Goal: Transaction & Acquisition: Purchase product/service

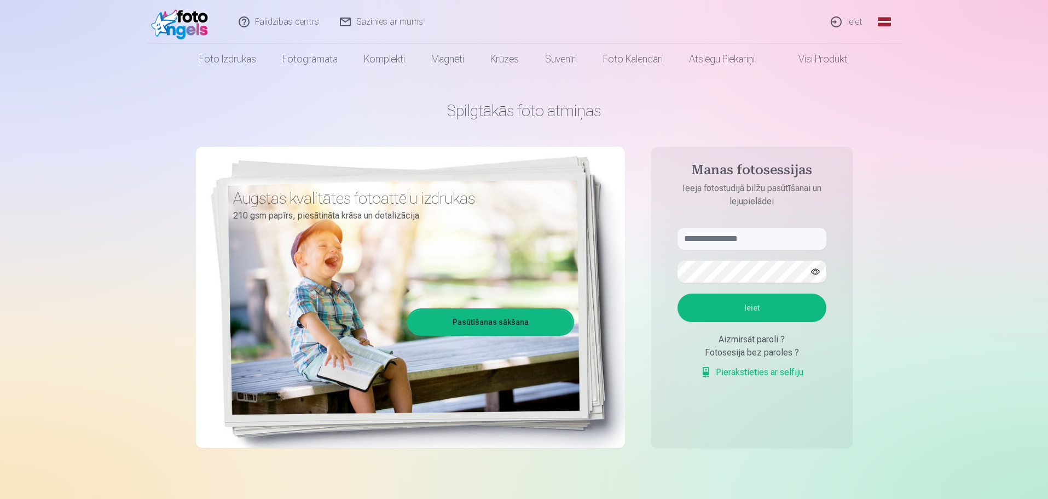
click at [853, 22] on link "Ieiet" at bounding box center [847, 22] width 53 height 44
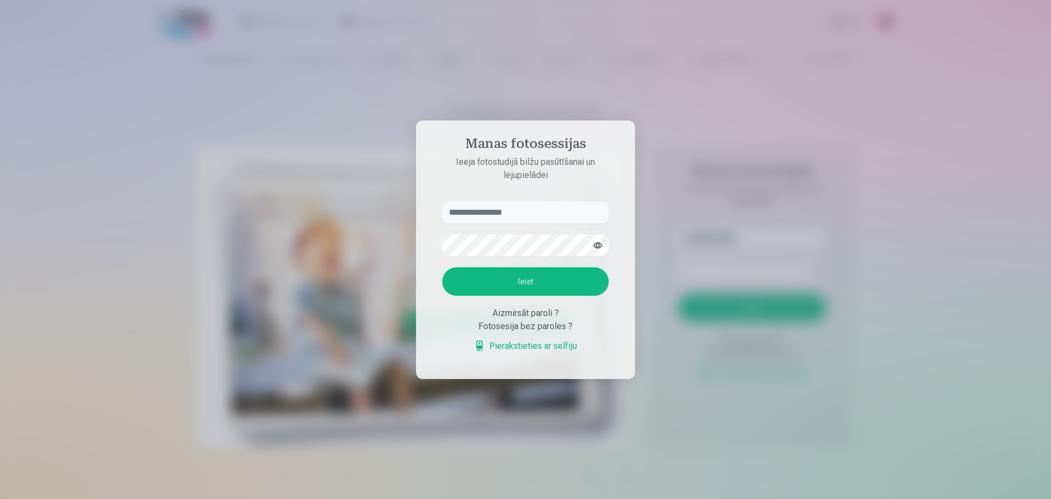
click at [489, 213] on input "text" at bounding box center [525, 212] width 166 height 22
type input "**********"
click at [442, 267] on button "Ieiet" at bounding box center [525, 281] width 166 height 28
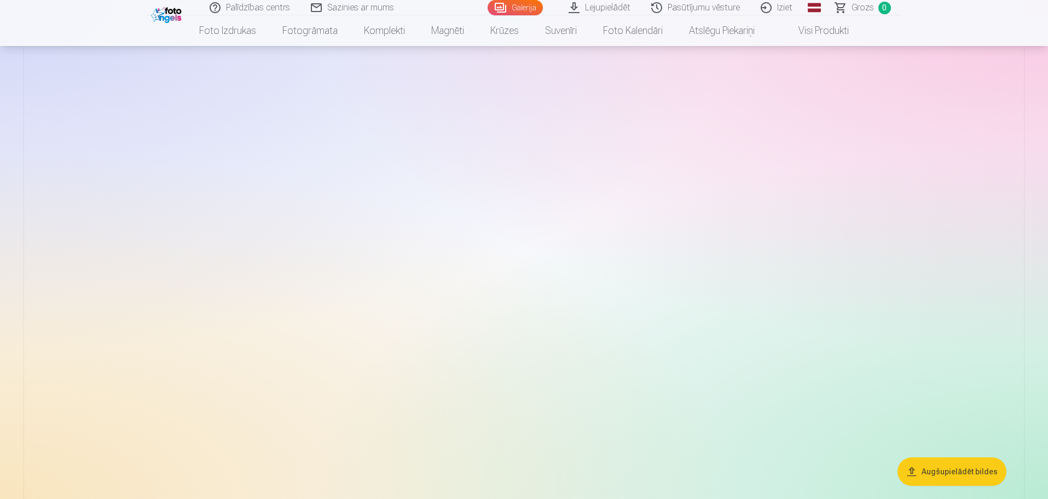
scroll to position [4762, 0]
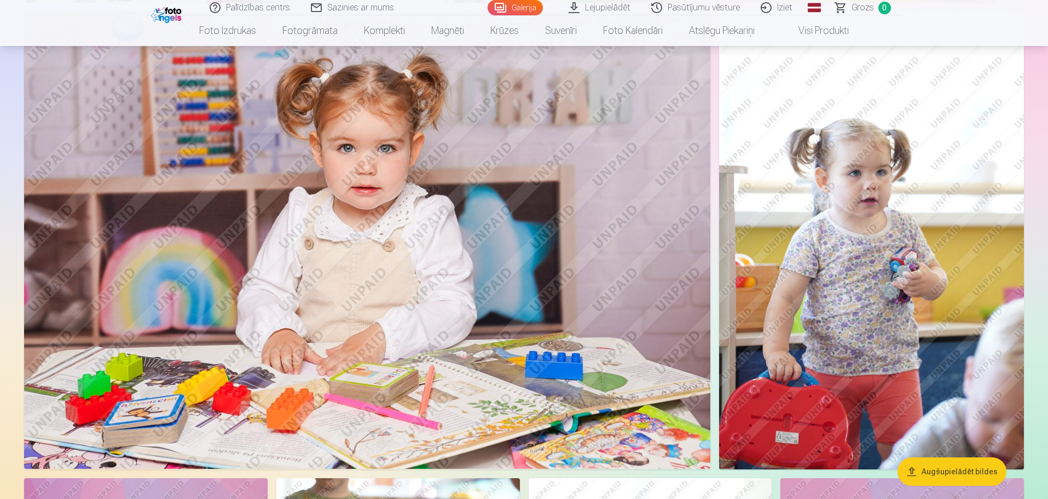
click at [353, 253] on img at bounding box center [367, 240] width 686 height 458
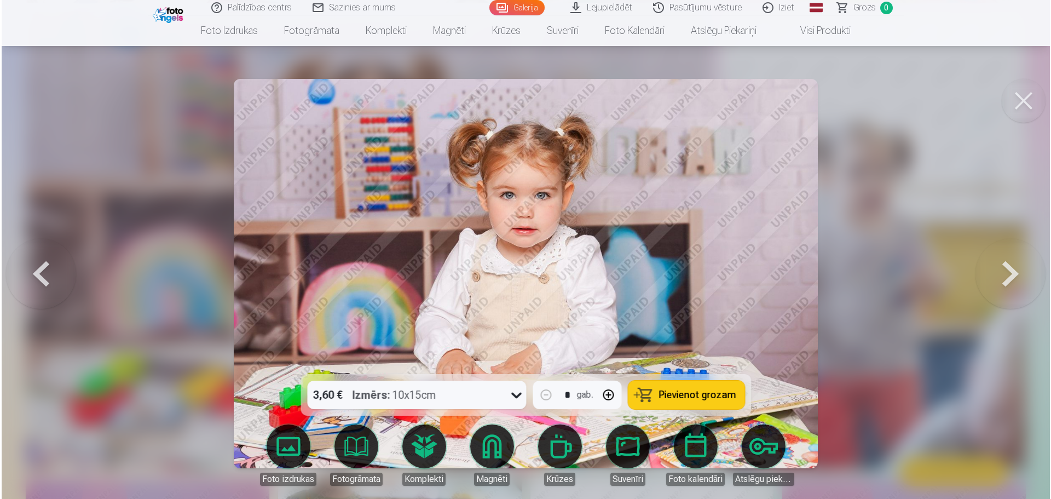
scroll to position [5596, 0]
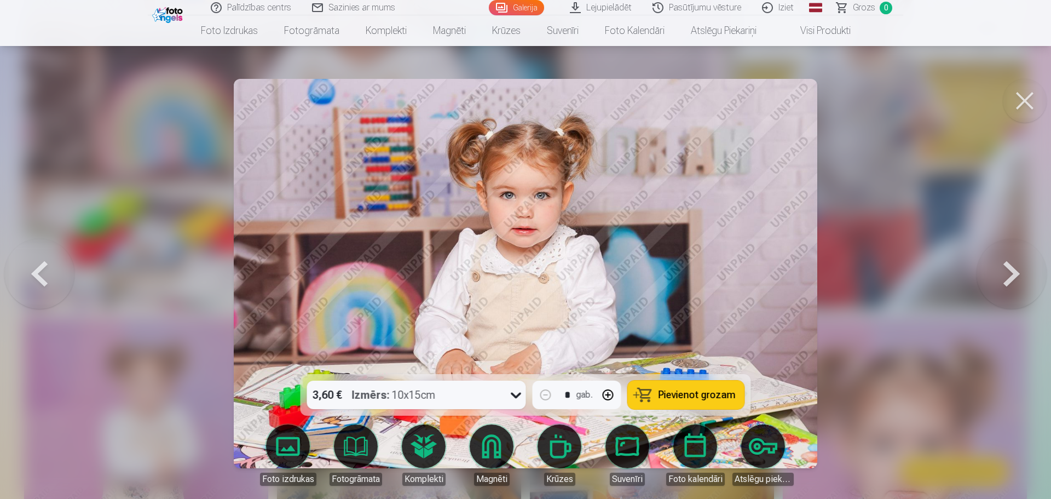
click at [1012, 86] on button at bounding box center [1025, 101] width 44 height 44
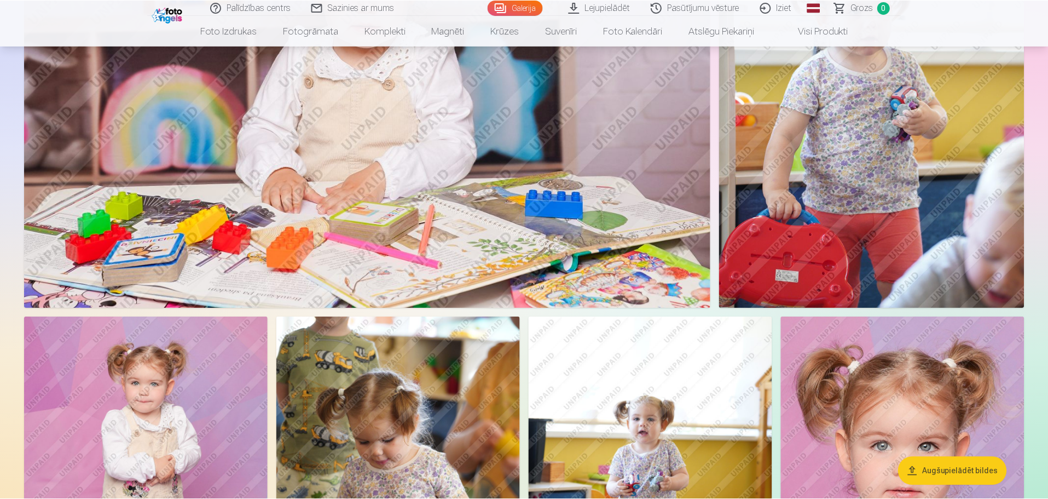
scroll to position [5581, 0]
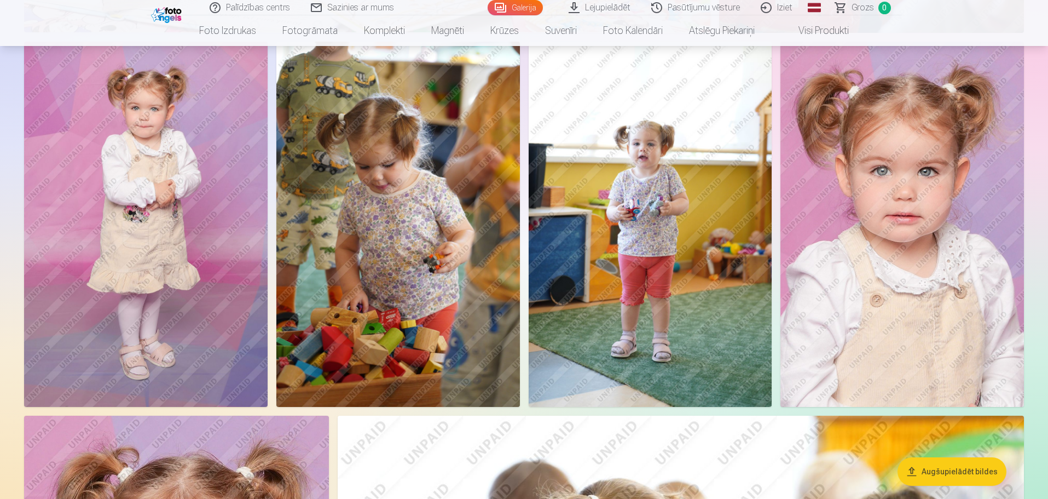
click at [913, 258] on img at bounding box center [903, 224] width 244 height 365
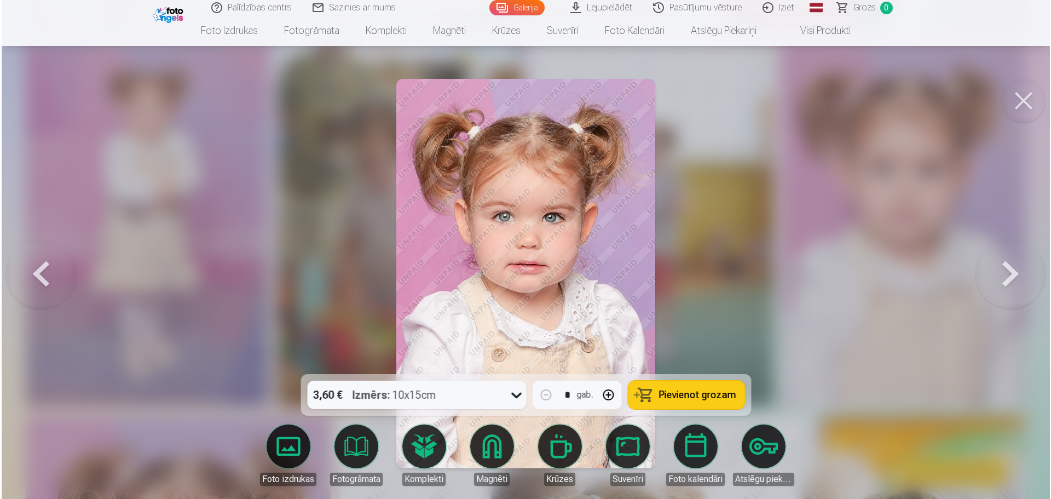
scroll to position [5869, 0]
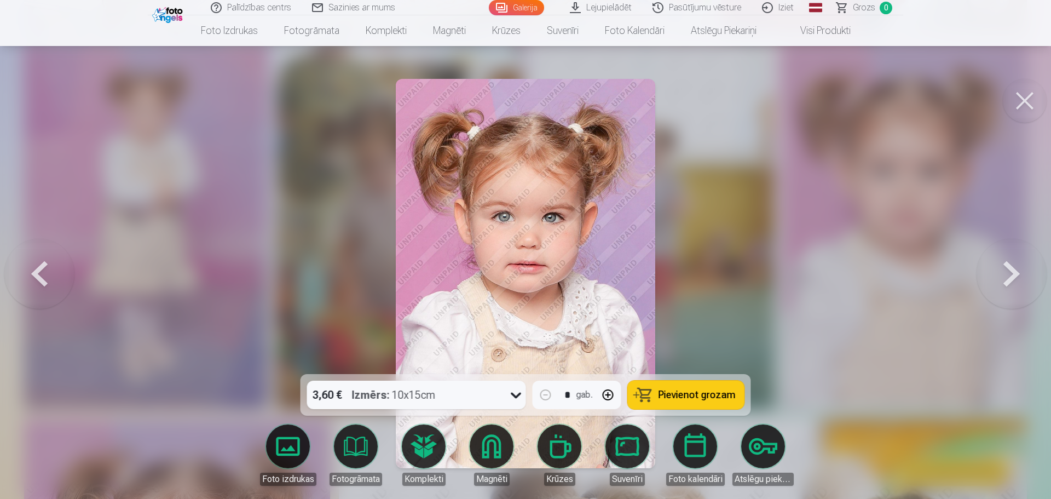
click at [522, 403] on div at bounding box center [516, 394] width 20 height 28
click at [474, 402] on div "7,40 € Izmērs : 30x45cm" at bounding box center [406, 394] width 198 height 28
click at [472, 403] on div "7,40 € Izmērs : 30x45cm" at bounding box center [406, 394] width 198 height 28
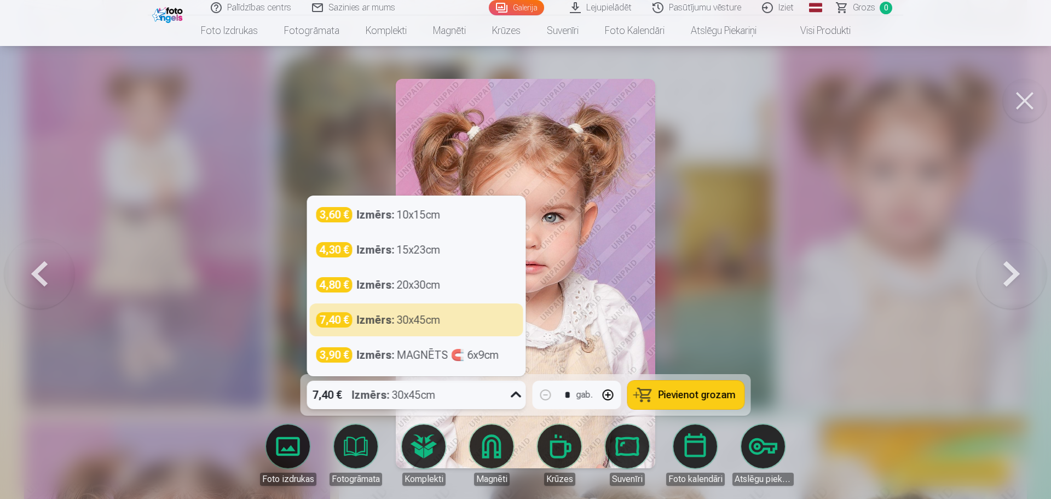
drag, startPoint x: 472, startPoint y: 403, endPoint x: 704, endPoint y: 296, distance: 256.2
click at [704, 296] on div at bounding box center [525, 249] width 1051 height 499
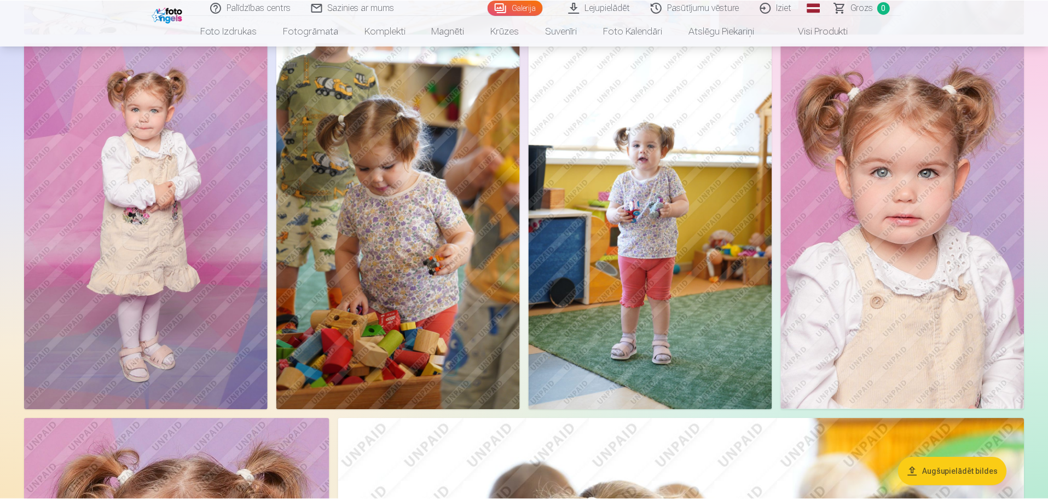
scroll to position [5855, 0]
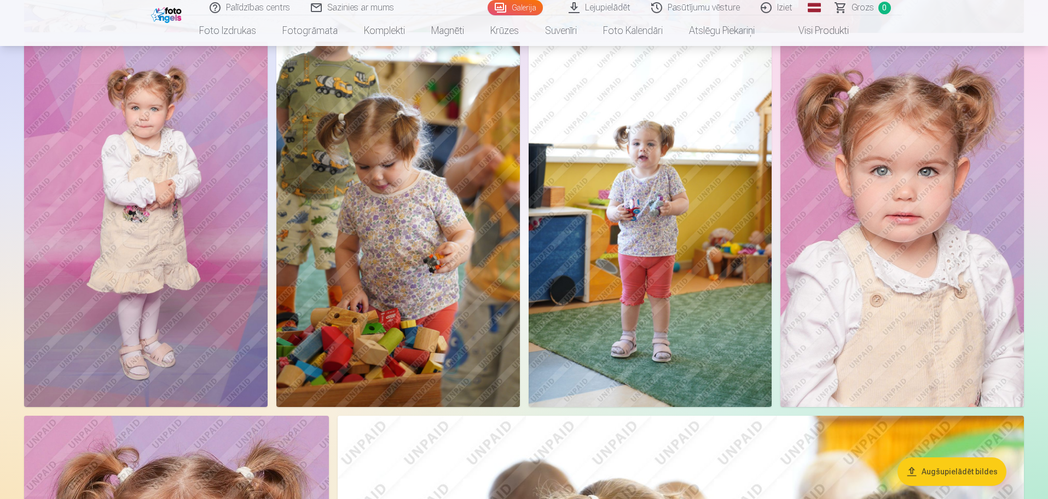
click at [974, 258] on img at bounding box center [903, 224] width 244 height 365
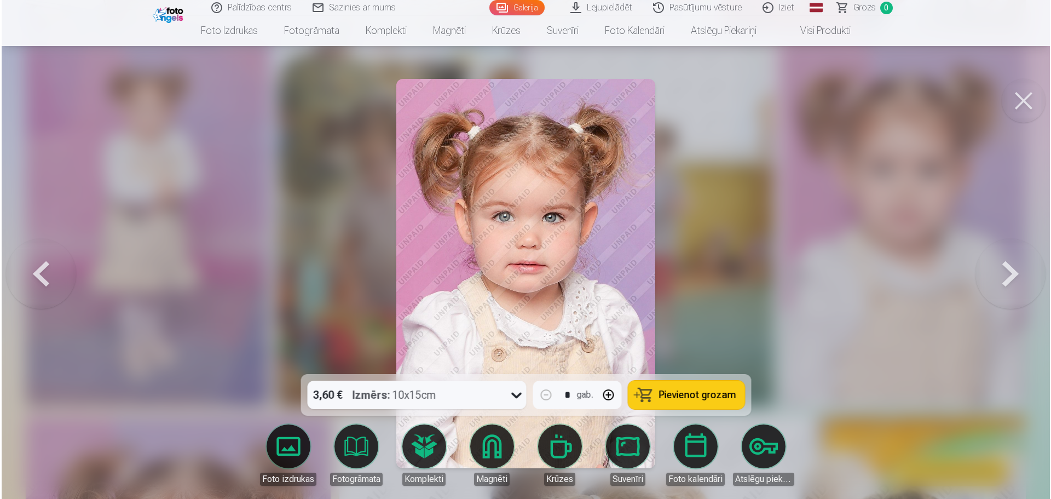
scroll to position [5869, 0]
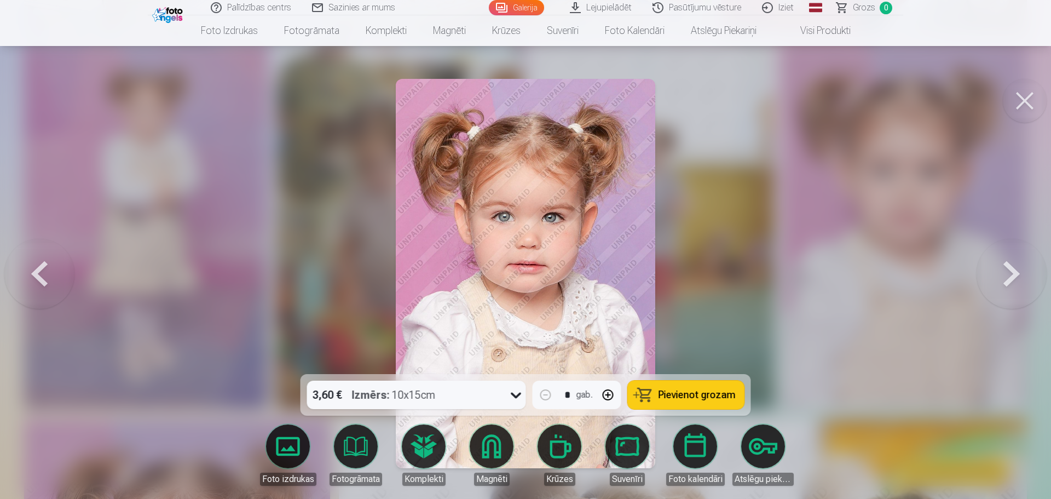
click at [481, 396] on div "3,60 € Izmērs : 10x15cm" at bounding box center [406, 394] width 198 height 28
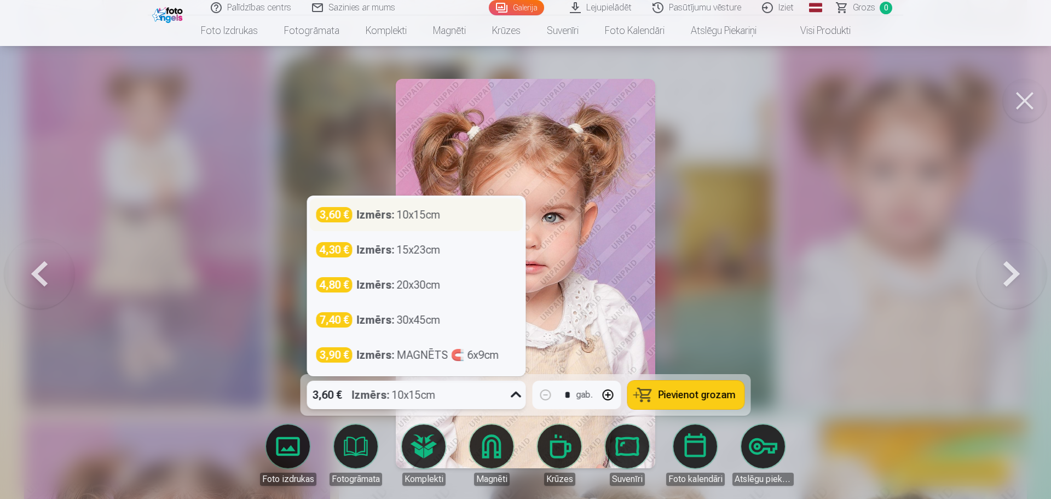
click at [432, 215] on div "Izmērs : 10x15cm" at bounding box center [399, 214] width 84 height 15
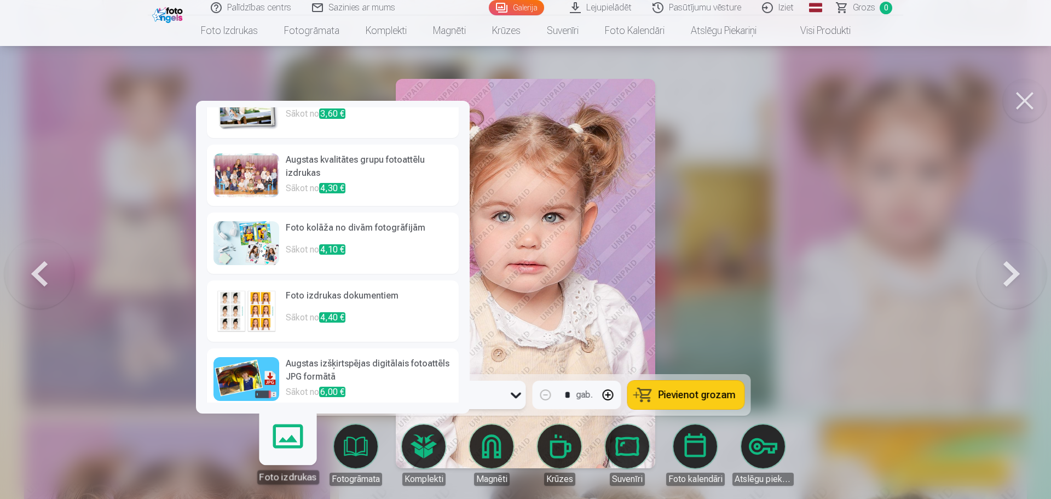
scroll to position [42, 0]
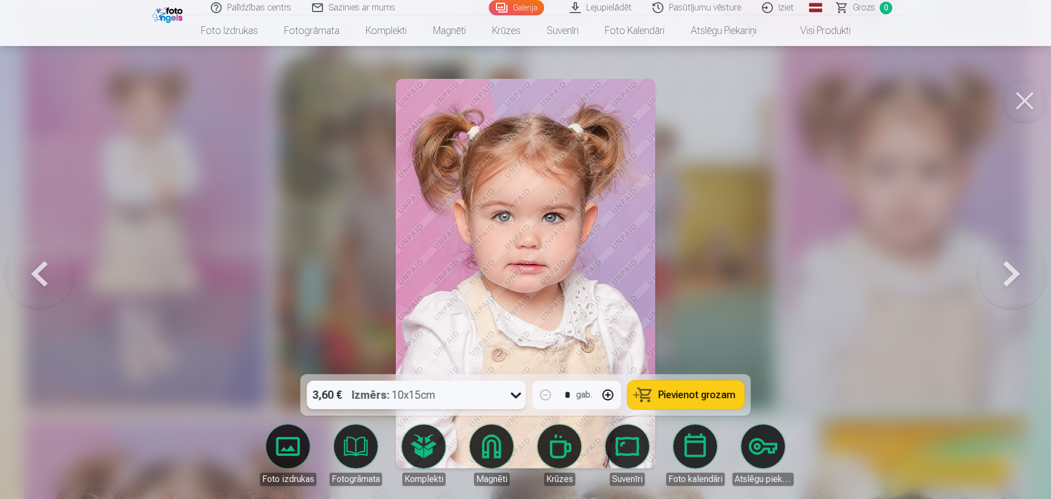
click at [1019, 95] on button at bounding box center [1025, 101] width 44 height 44
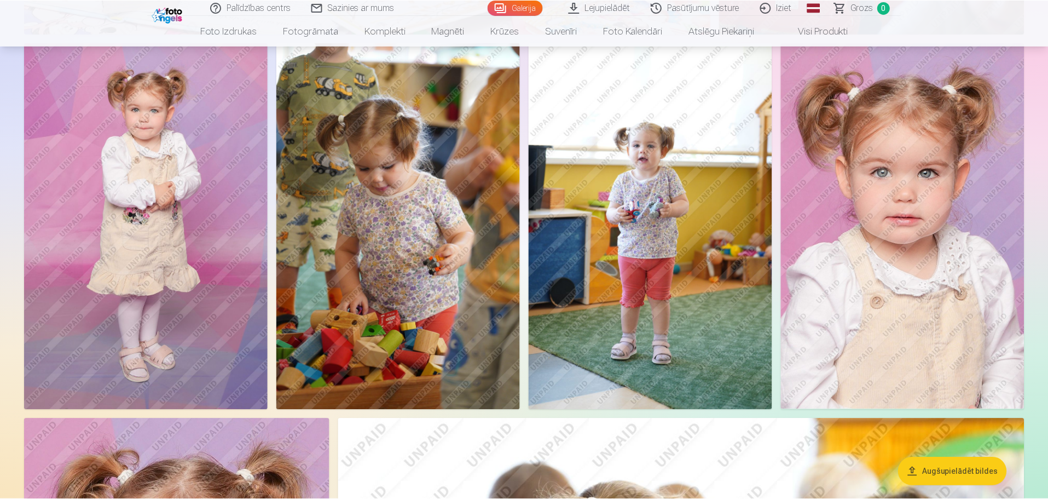
scroll to position [5855, 0]
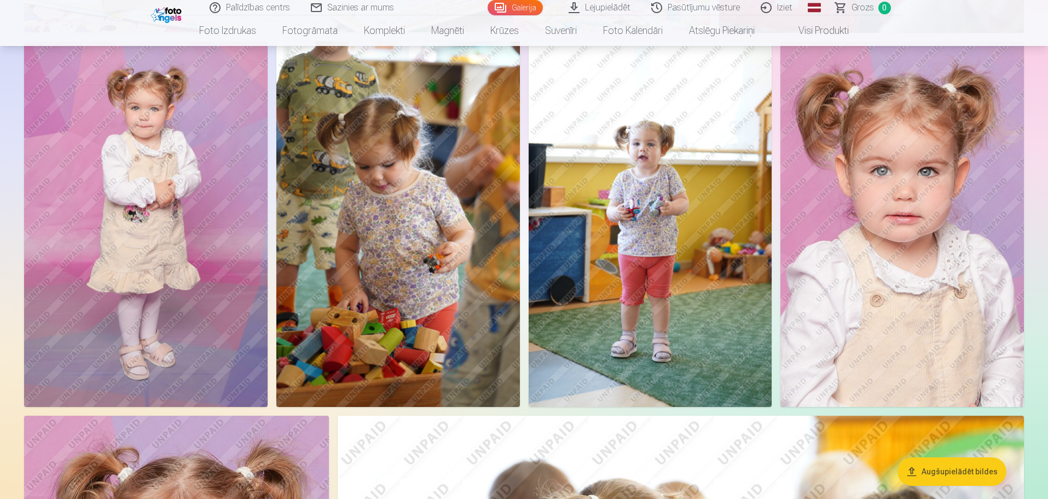
click at [948, 246] on img at bounding box center [903, 224] width 244 height 365
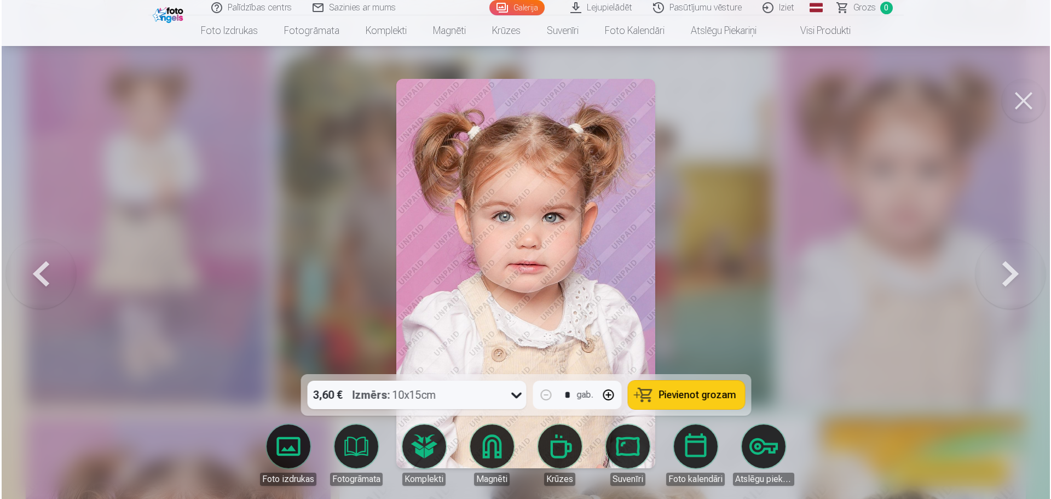
scroll to position [5869, 0]
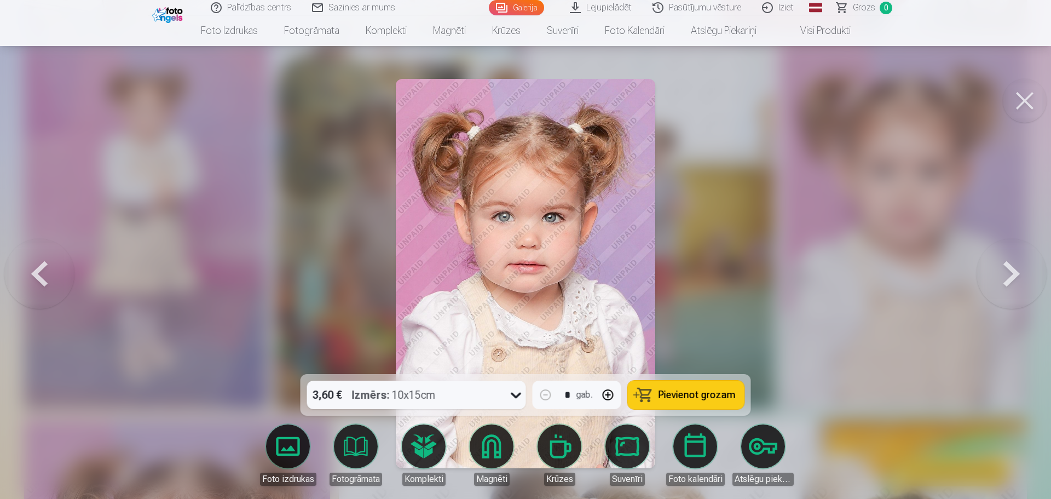
click at [523, 390] on icon at bounding box center [516, 395] width 18 height 18
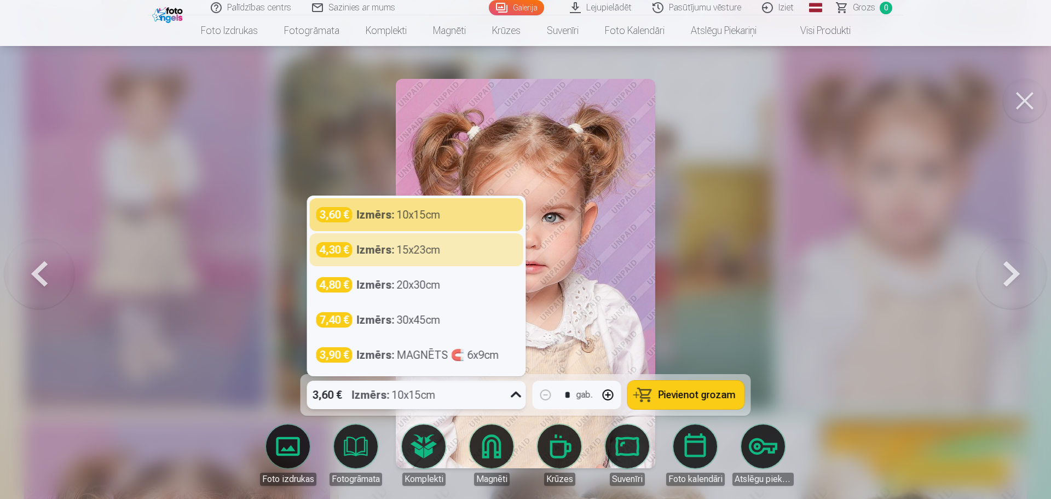
click at [924, 260] on div at bounding box center [525, 249] width 1051 height 499
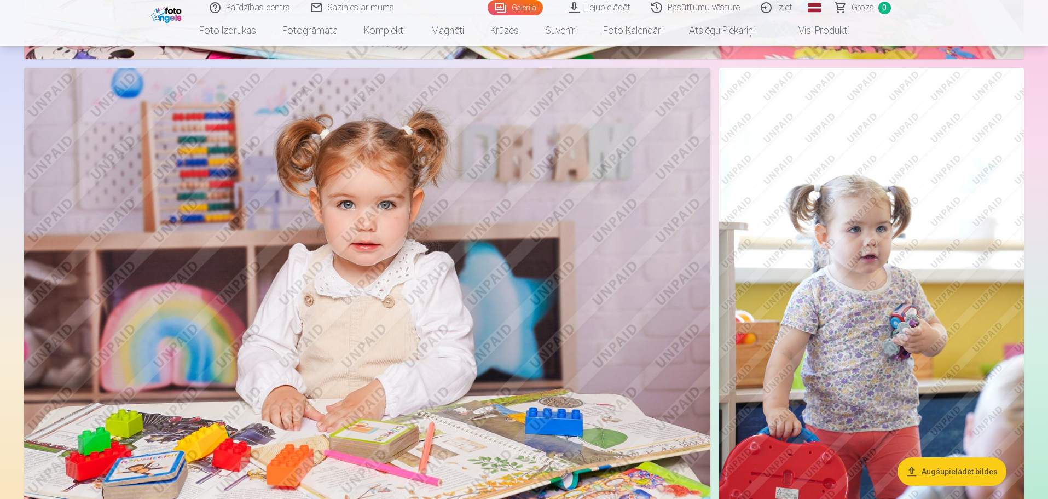
click at [597, 260] on img at bounding box center [367, 297] width 686 height 458
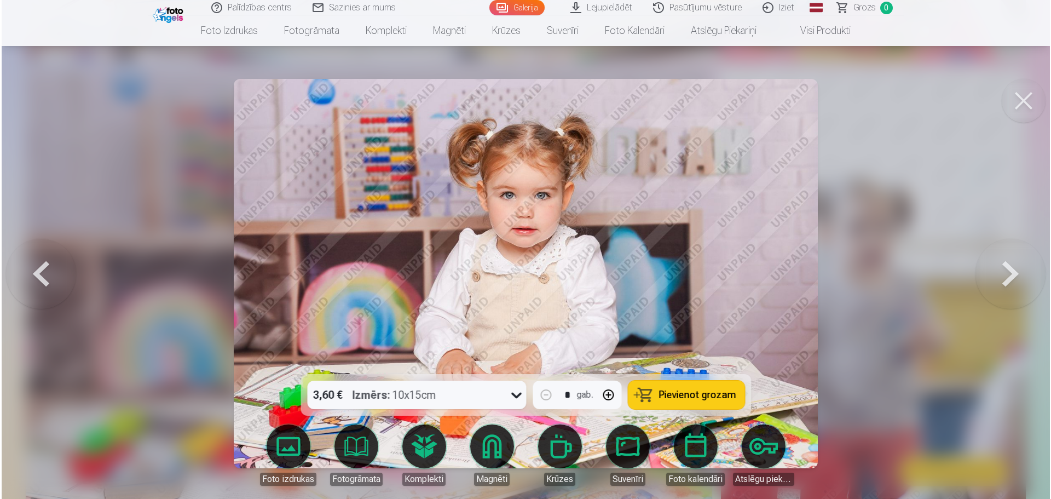
scroll to position [5375, 0]
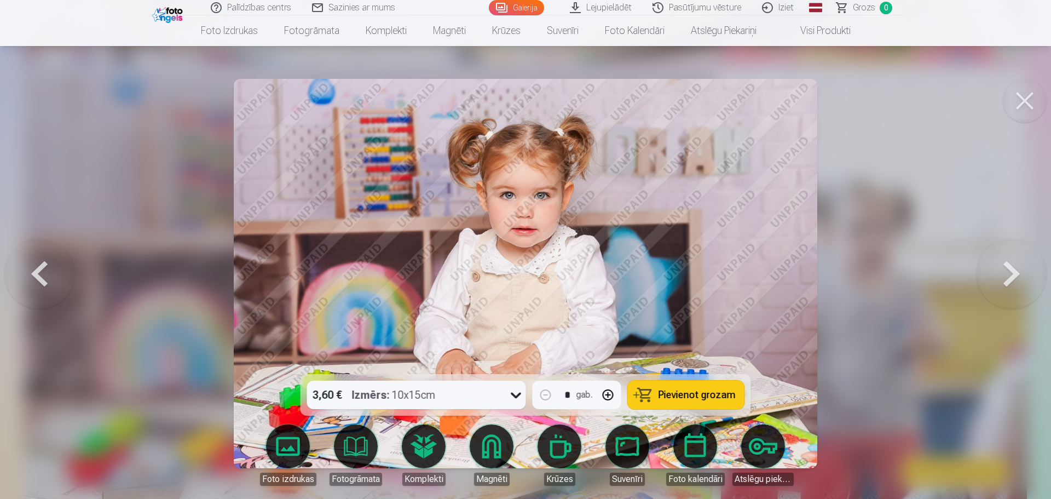
click at [511, 394] on icon at bounding box center [516, 395] width 18 height 18
click at [912, 232] on div at bounding box center [525, 249] width 1051 height 499
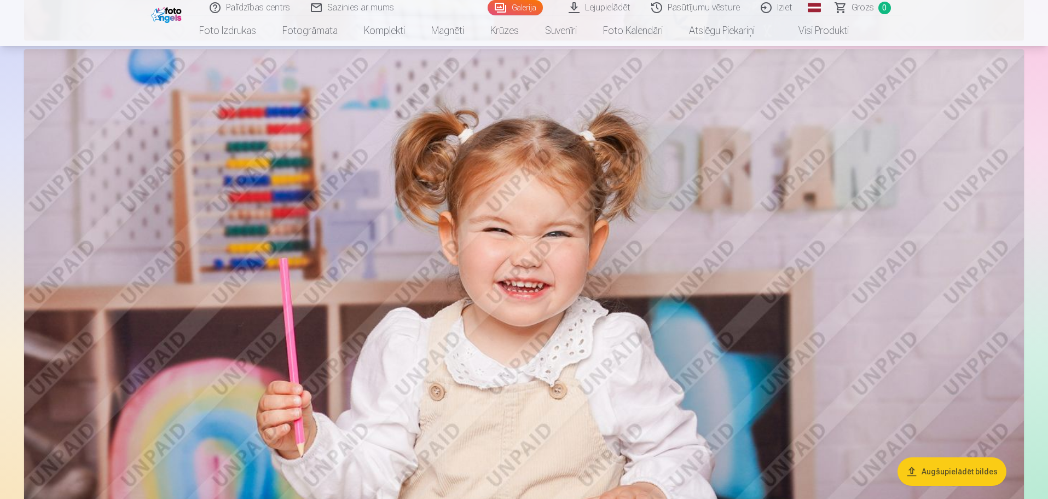
click at [619, 262] on img at bounding box center [524, 382] width 1000 height 667
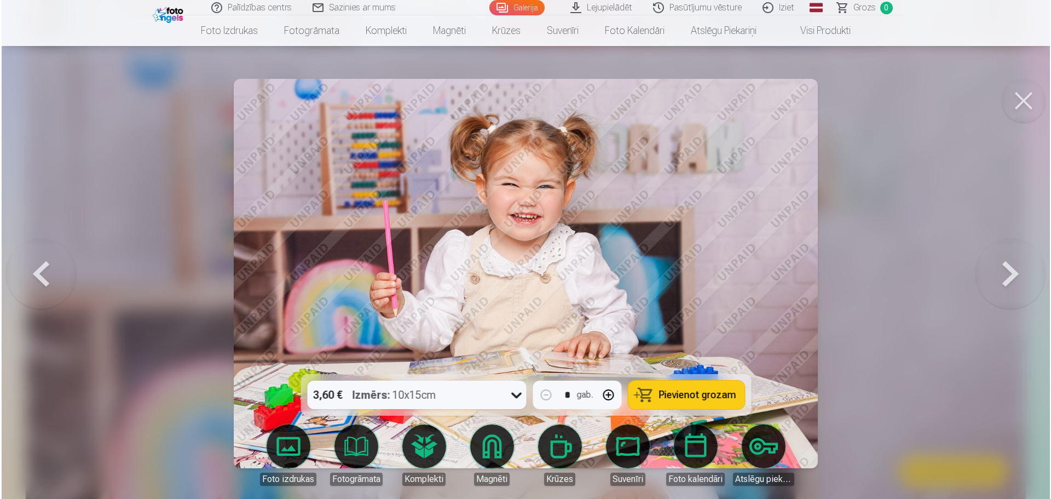
scroll to position [4717, 0]
click at [1031, 92] on button at bounding box center [1025, 101] width 44 height 44
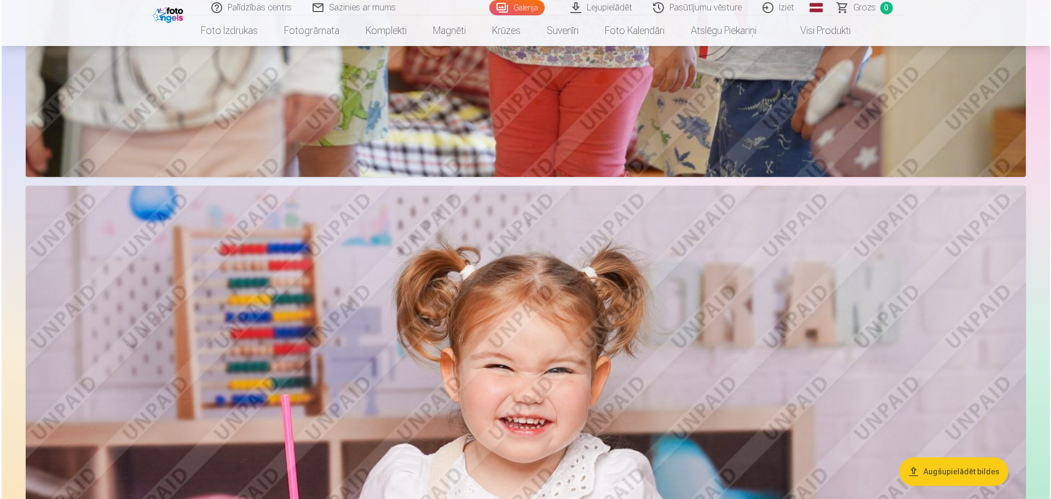
scroll to position [4815, 0]
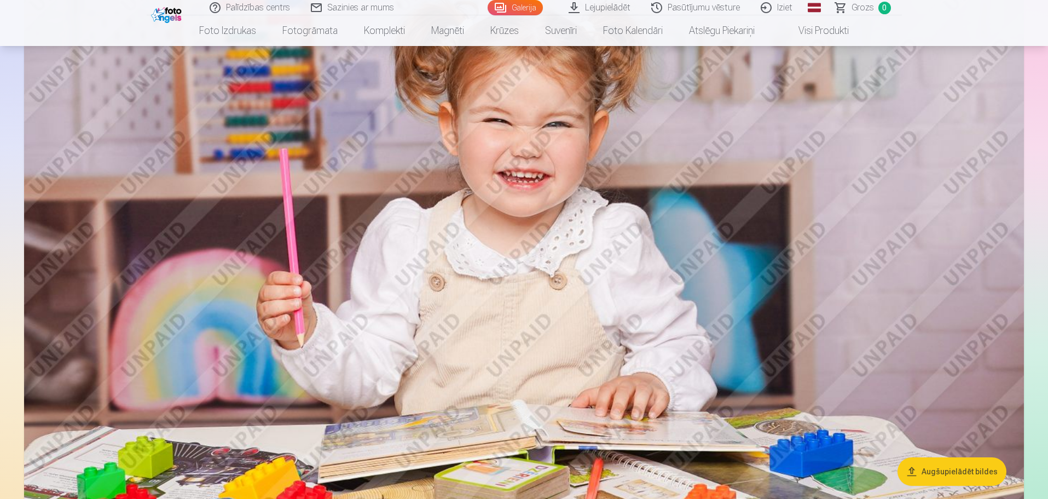
click at [692, 261] on img at bounding box center [524, 273] width 1000 height 667
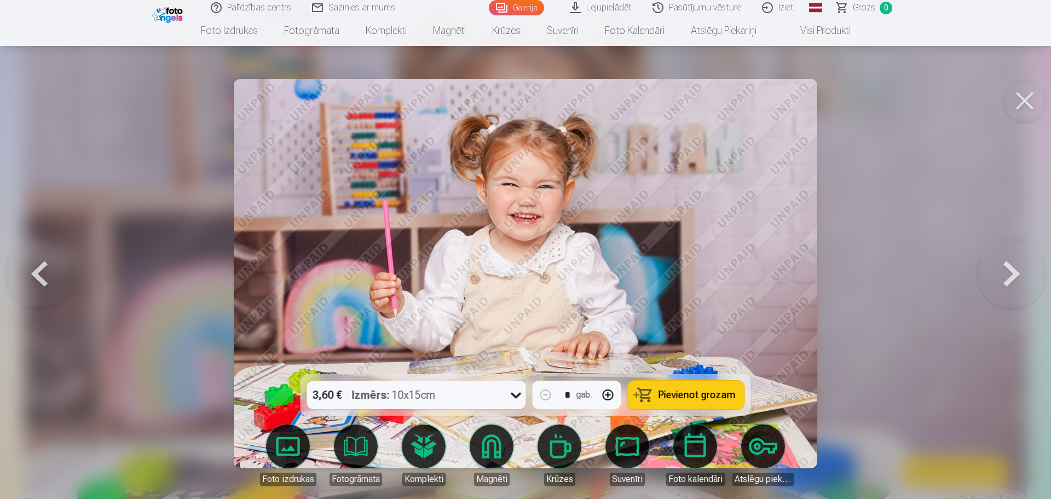
click at [510, 399] on icon at bounding box center [516, 395] width 18 height 18
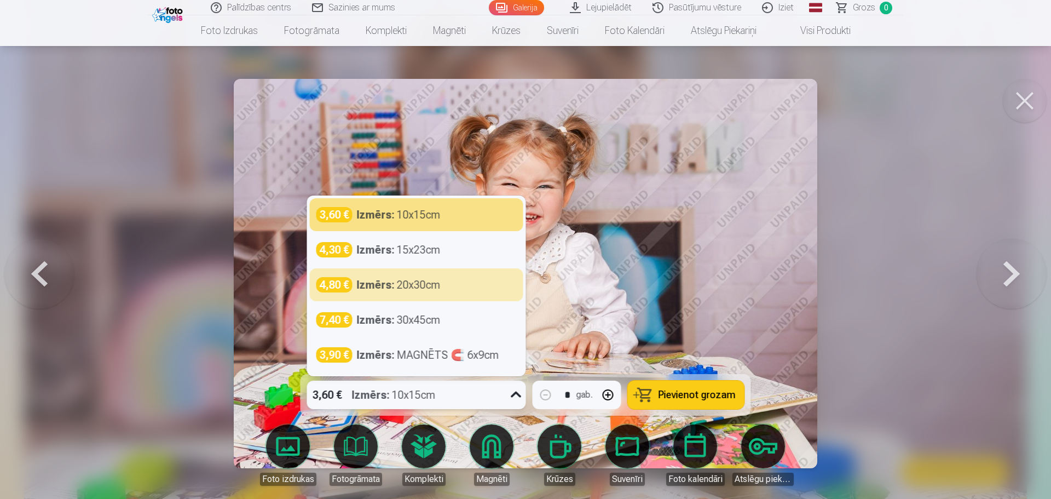
click at [889, 226] on div at bounding box center [525, 249] width 1051 height 499
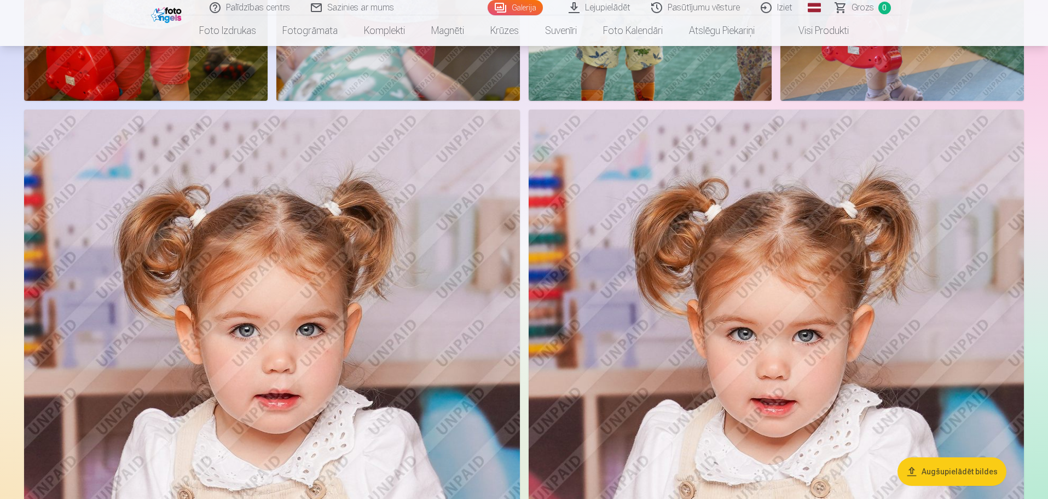
click at [796, 246] on img at bounding box center [776, 480] width 495 height 743
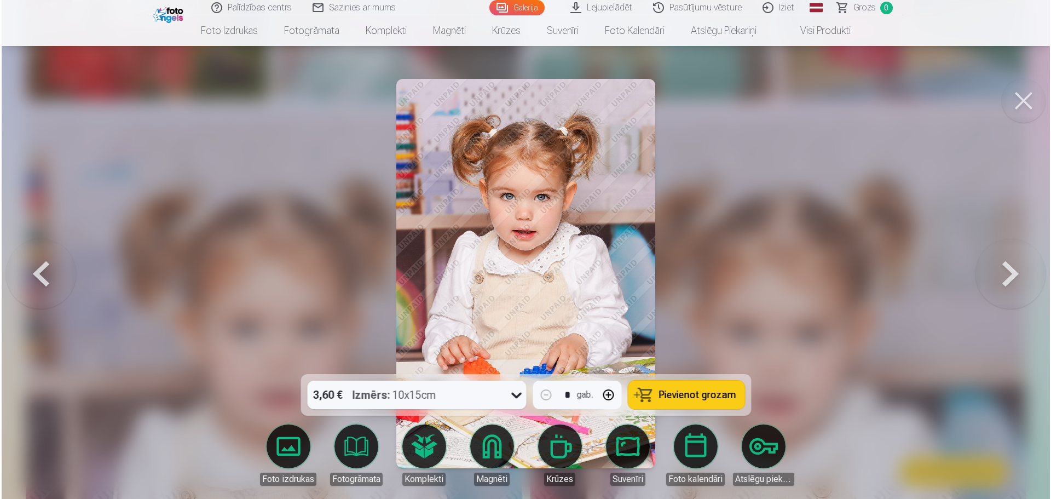
scroll to position [2290, 0]
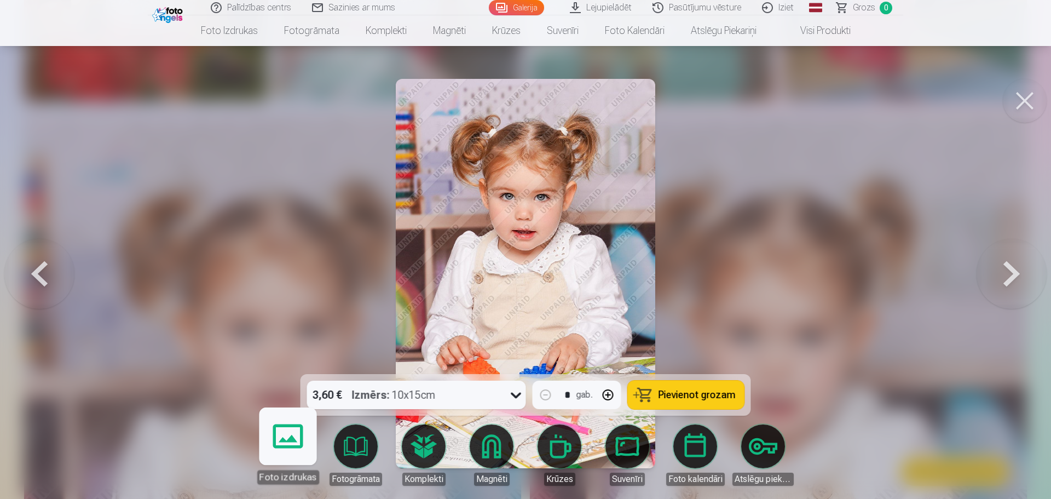
click at [430, 445] on link "Komplekti" at bounding box center [423, 454] width 61 height 61
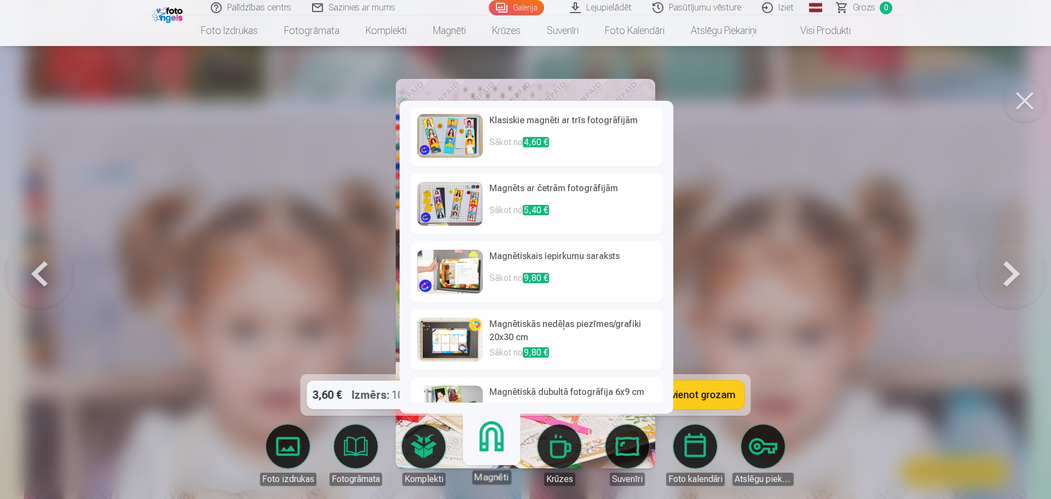
scroll to position [123, 0]
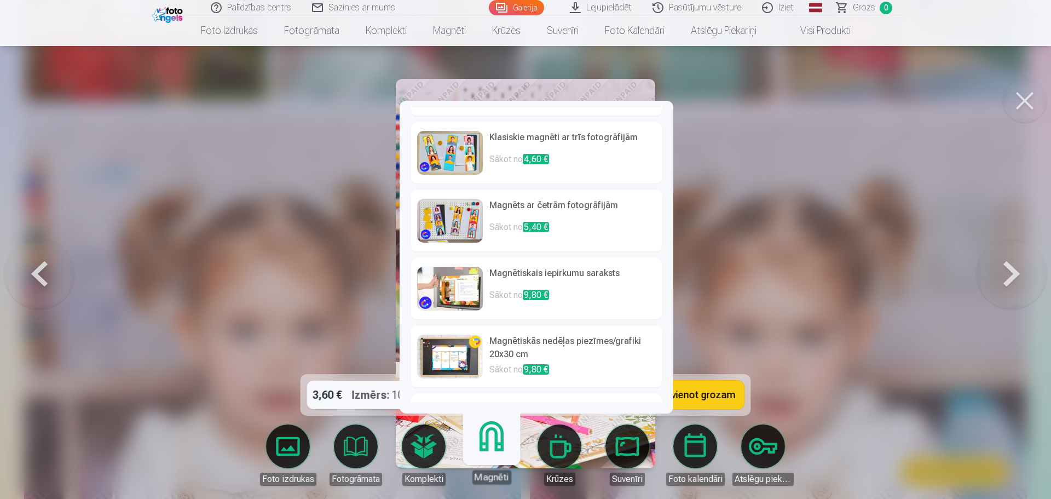
click at [464, 214] on img at bounding box center [450, 221] width 66 height 44
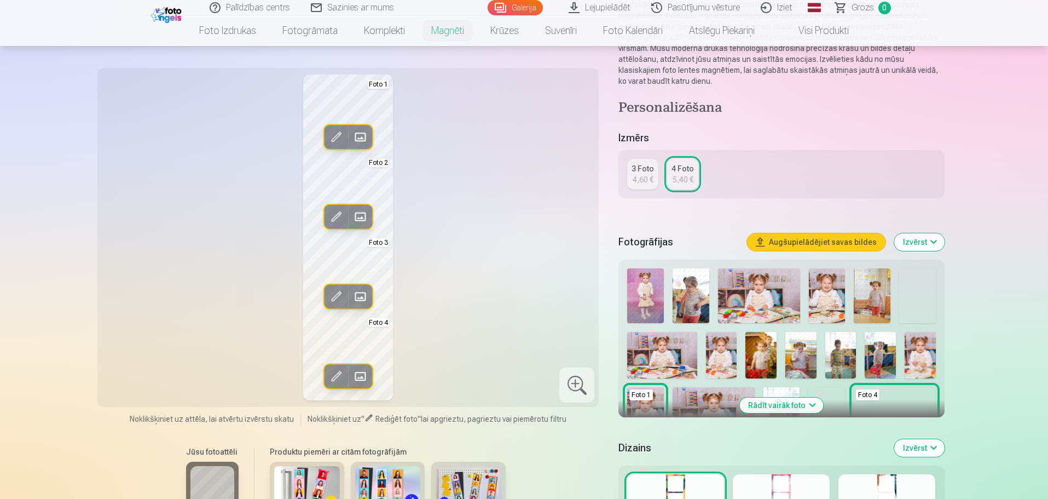
scroll to position [109, 0]
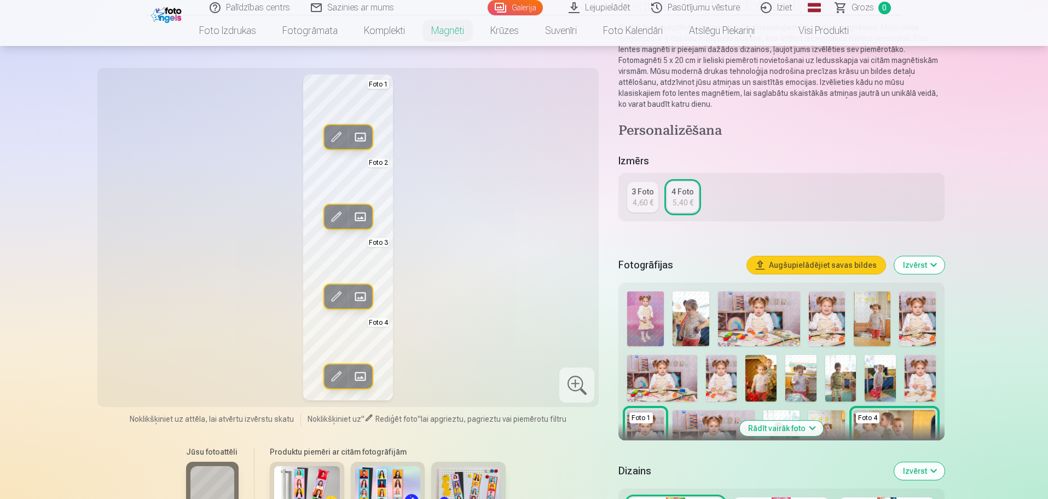
click at [686, 323] on img at bounding box center [691, 318] width 37 height 55
click at [836, 317] on img at bounding box center [827, 318] width 37 height 55
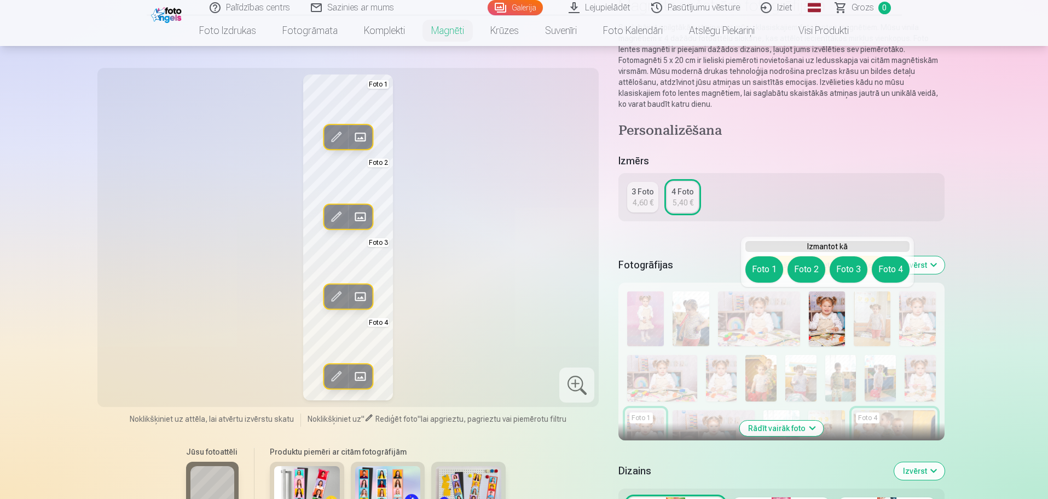
click at [646, 205] on div "4,60 €" at bounding box center [643, 202] width 21 height 11
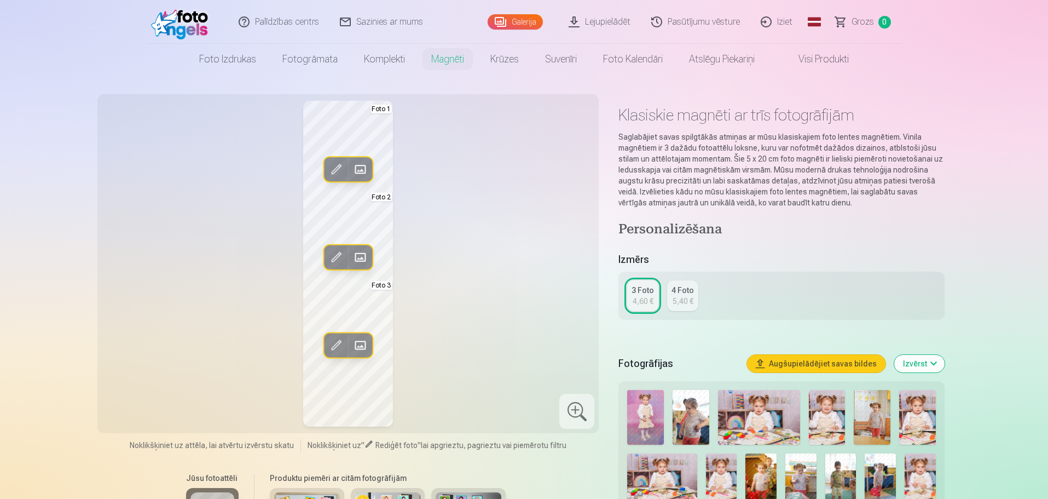
click at [509, 63] on link "Krūzes" at bounding box center [504, 59] width 55 height 31
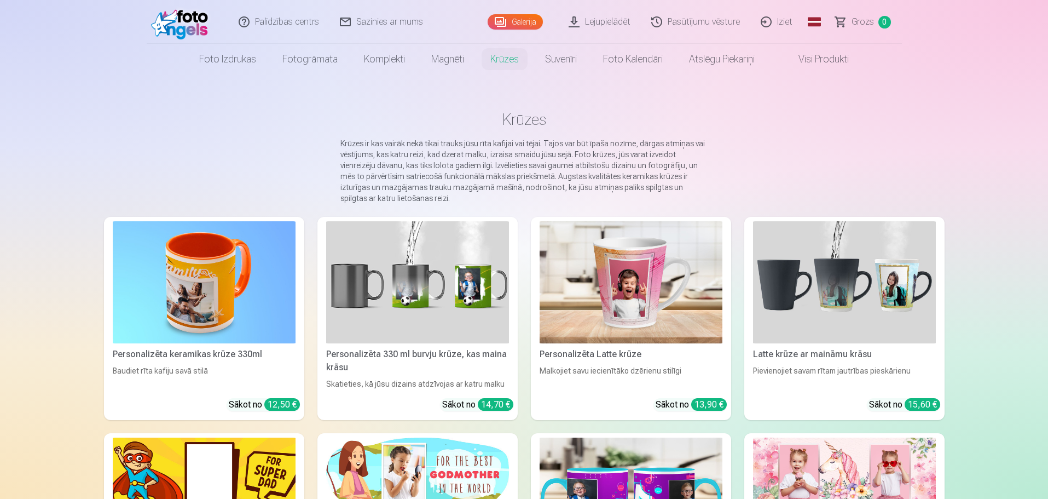
click at [573, 59] on link "Suvenīri" at bounding box center [561, 59] width 58 height 31
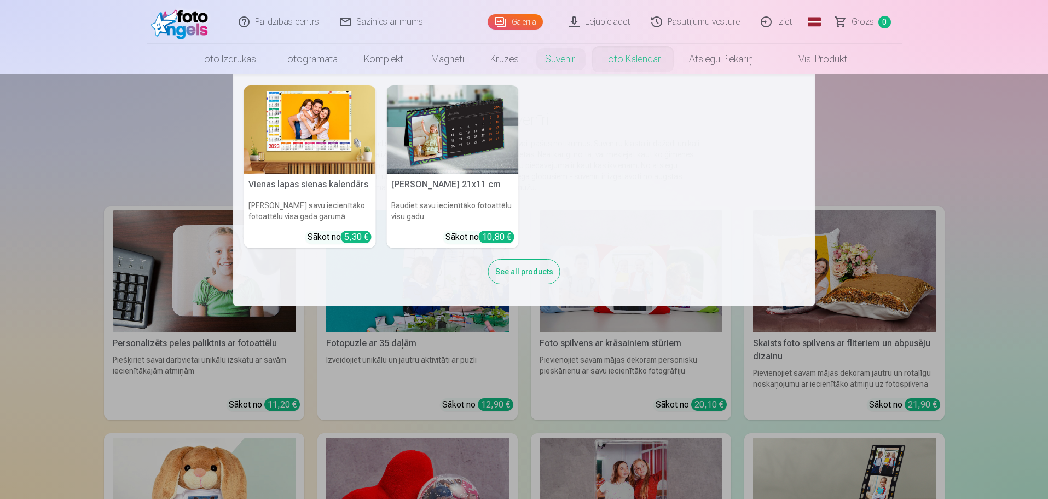
click at [627, 59] on link "Foto kalendāri" at bounding box center [633, 59] width 86 height 31
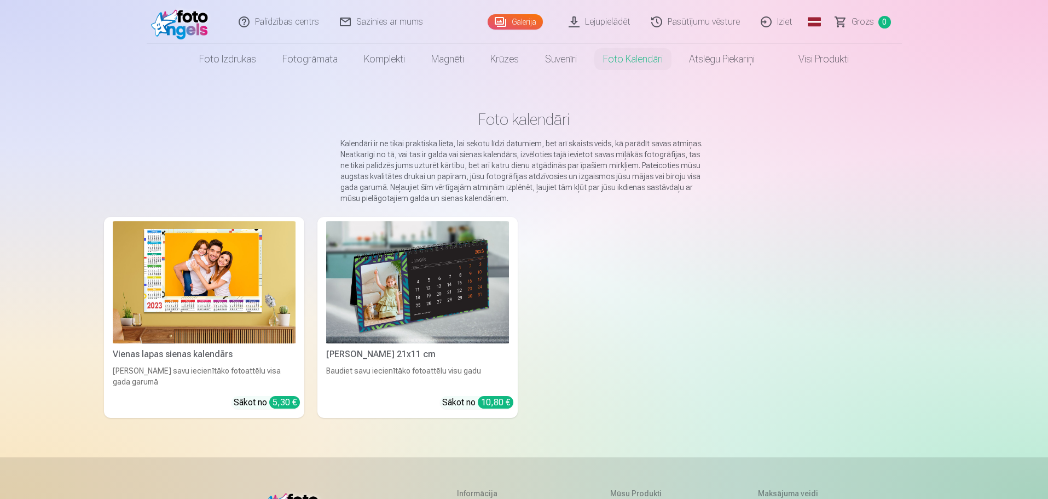
click at [813, 57] on link "Visi produkti" at bounding box center [815, 59] width 94 height 31
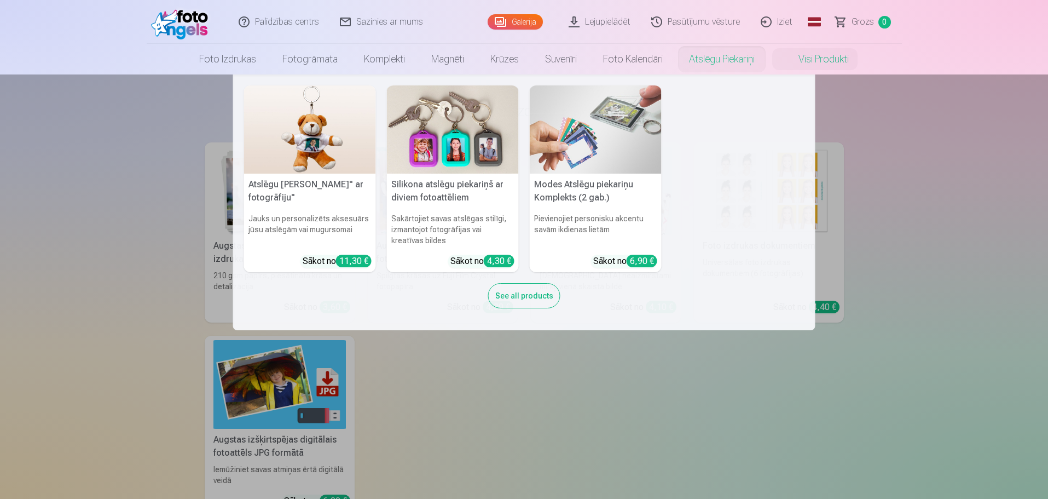
click at [716, 60] on link "Atslēgu piekariņi" at bounding box center [722, 59] width 92 height 31
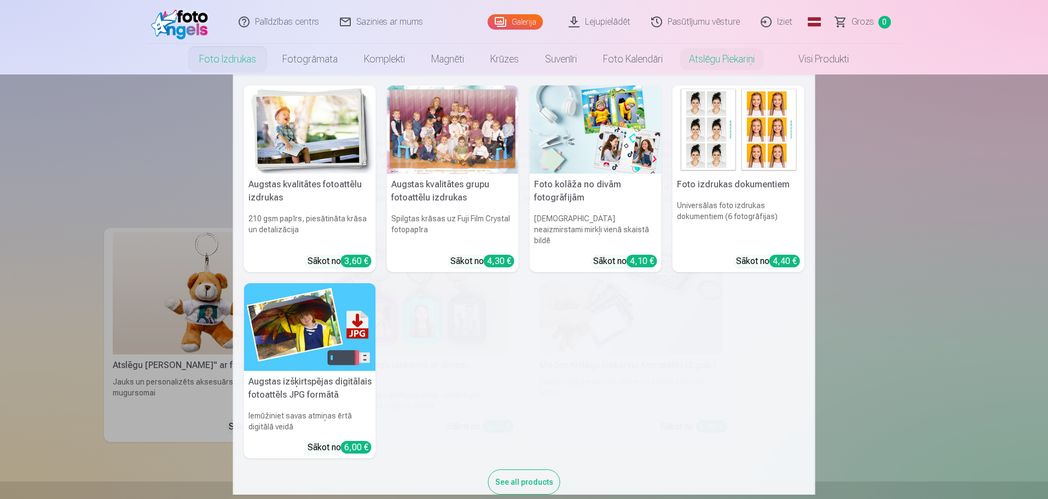
click at [224, 63] on link "Foto izdrukas" at bounding box center [227, 59] width 83 height 31
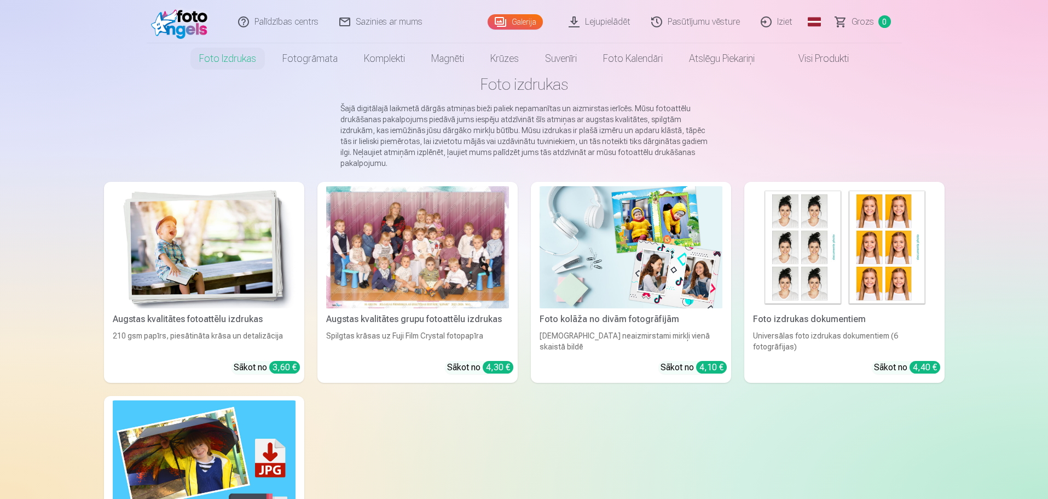
scroll to position [55, 0]
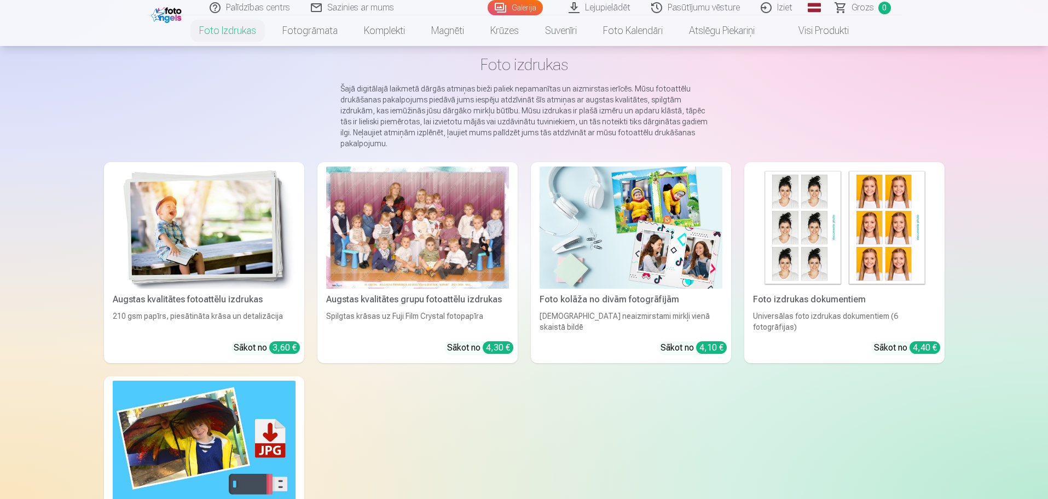
click at [421, 236] on div at bounding box center [417, 227] width 183 height 122
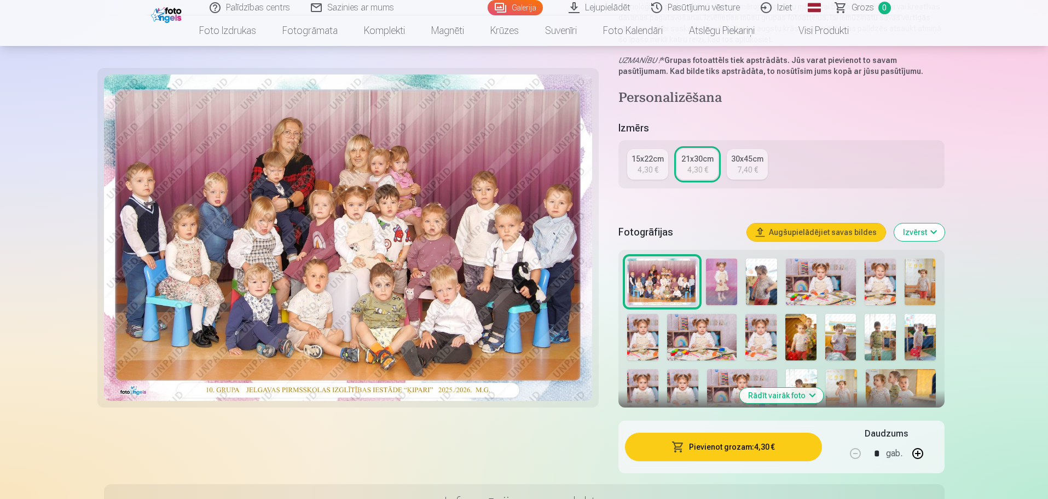
scroll to position [164, 0]
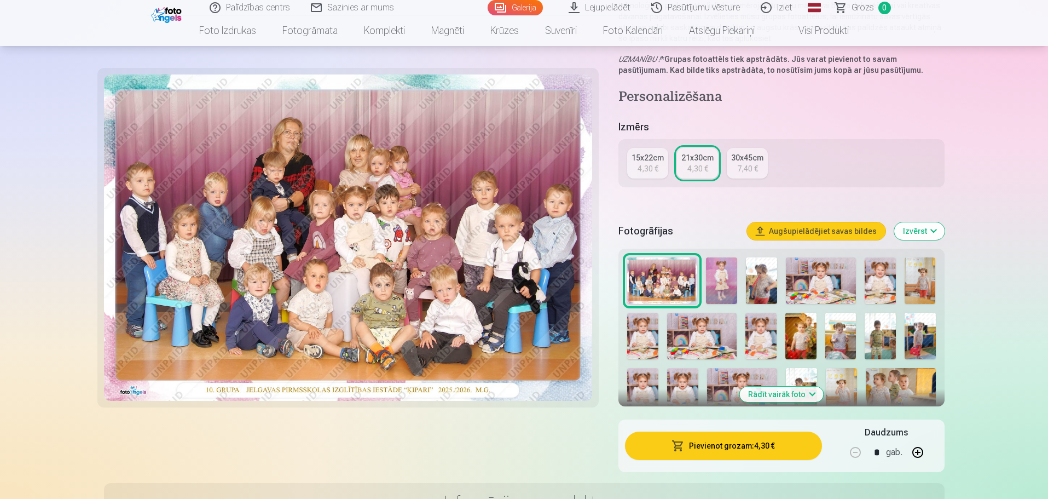
click at [374, 230] on img at bounding box center [348, 237] width 489 height 326
click at [643, 159] on div "15x22cm" at bounding box center [648, 157] width 32 height 11
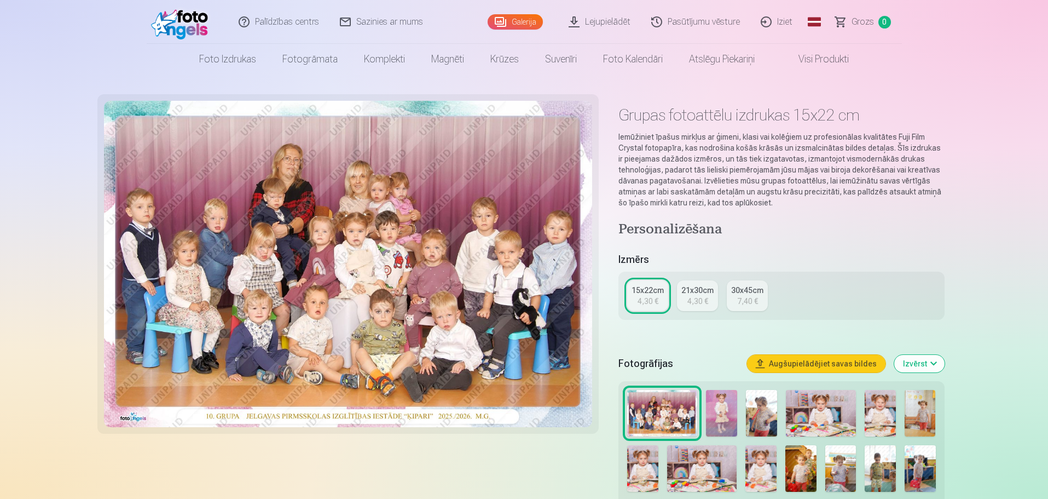
click at [735, 296] on link "30x45cm 7,40 €" at bounding box center [747, 295] width 41 height 31
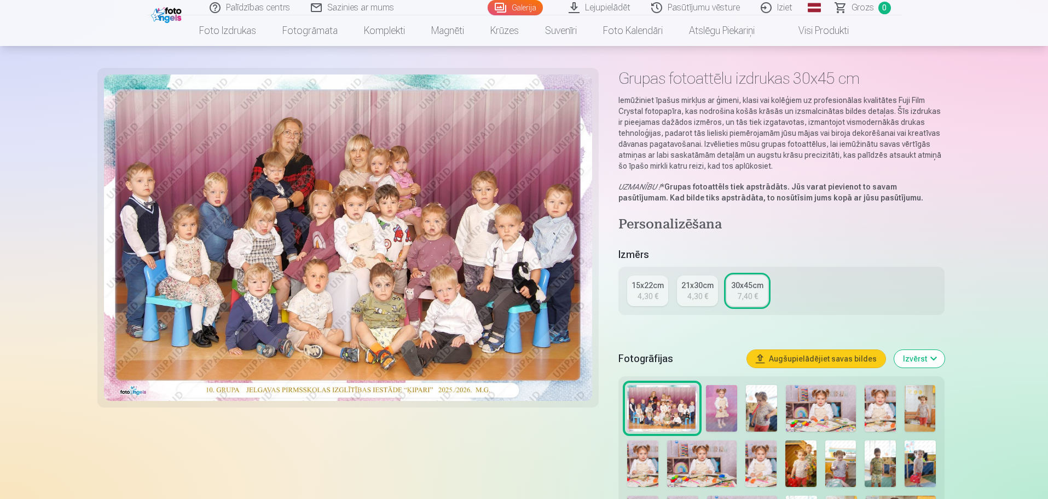
scroll to position [55, 0]
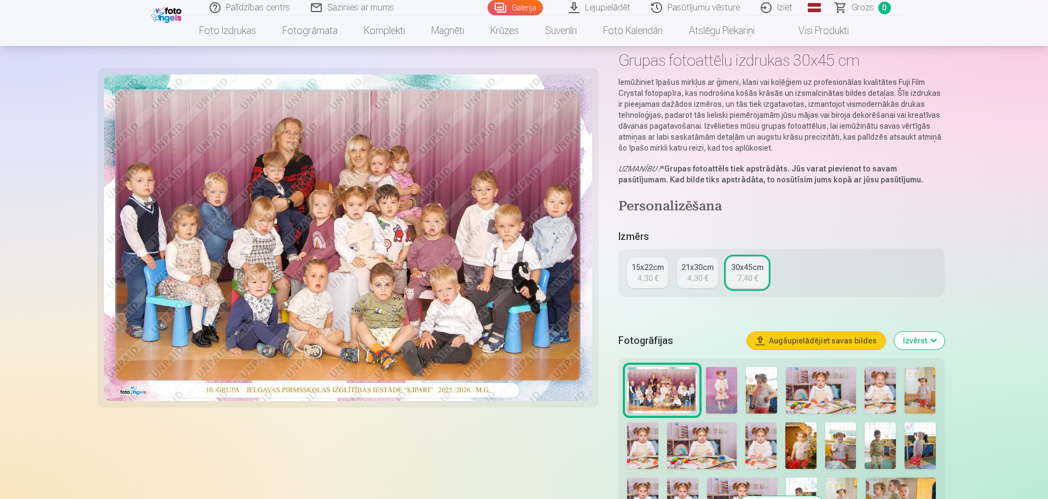
click at [378, 255] on img at bounding box center [348, 237] width 489 height 326
click at [351, 226] on img at bounding box center [348, 237] width 489 height 326
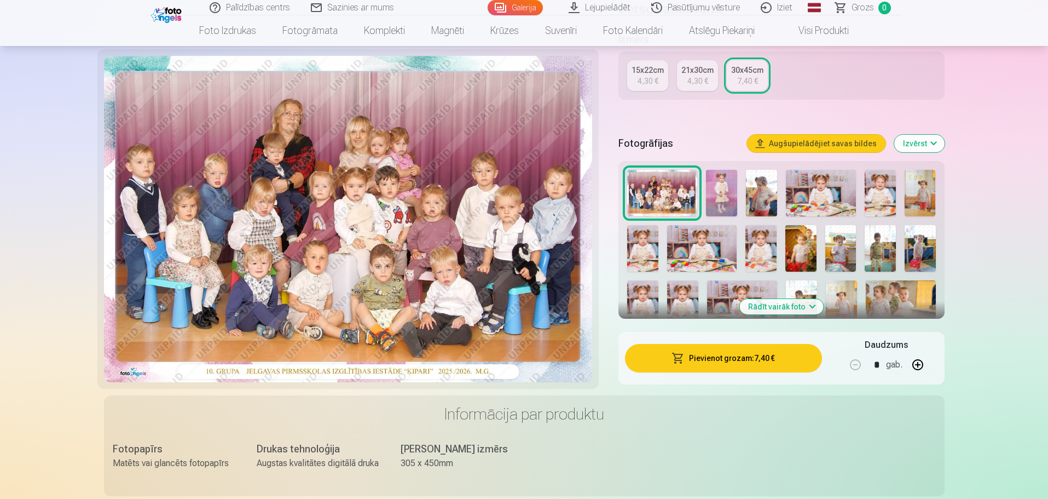
scroll to position [274, 0]
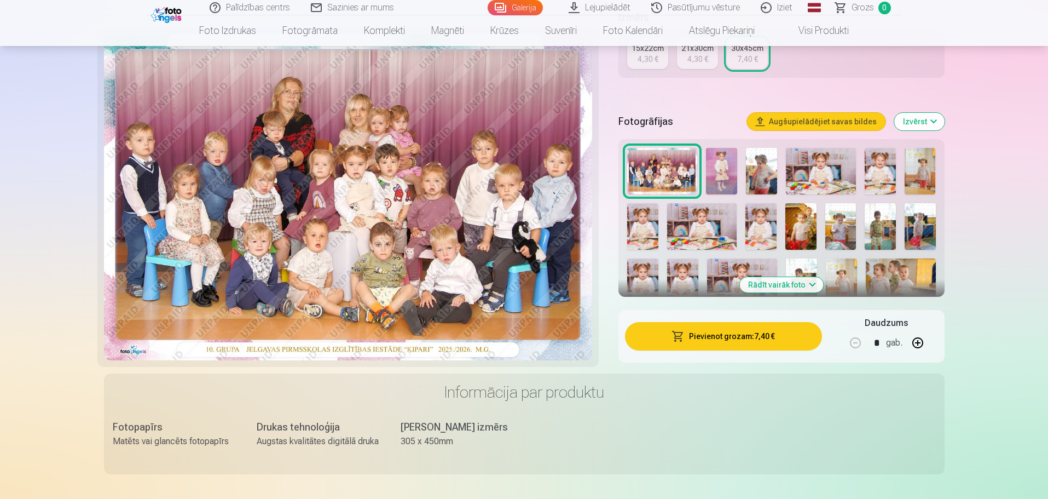
click at [834, 184] on img at bounding box center [821, 171] width 70 height 47
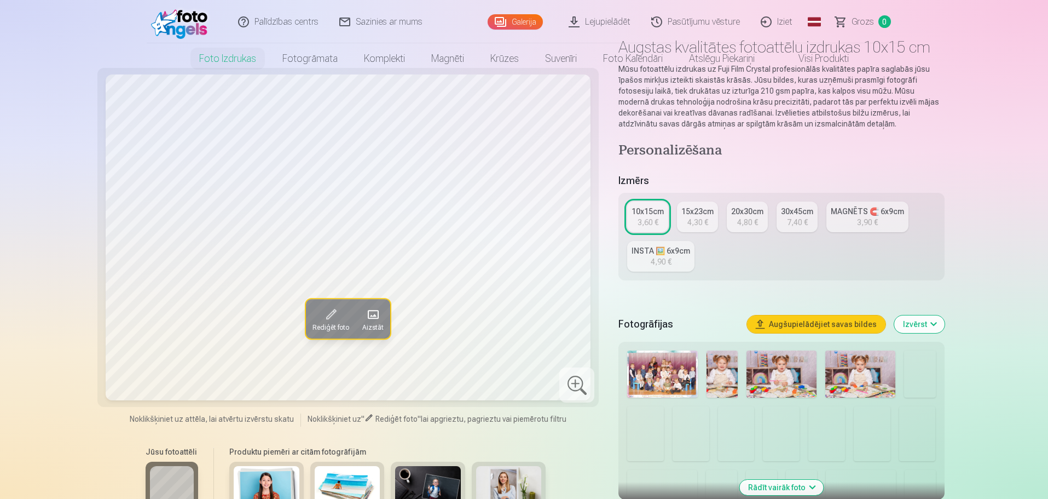
scroll to position [164, 0]
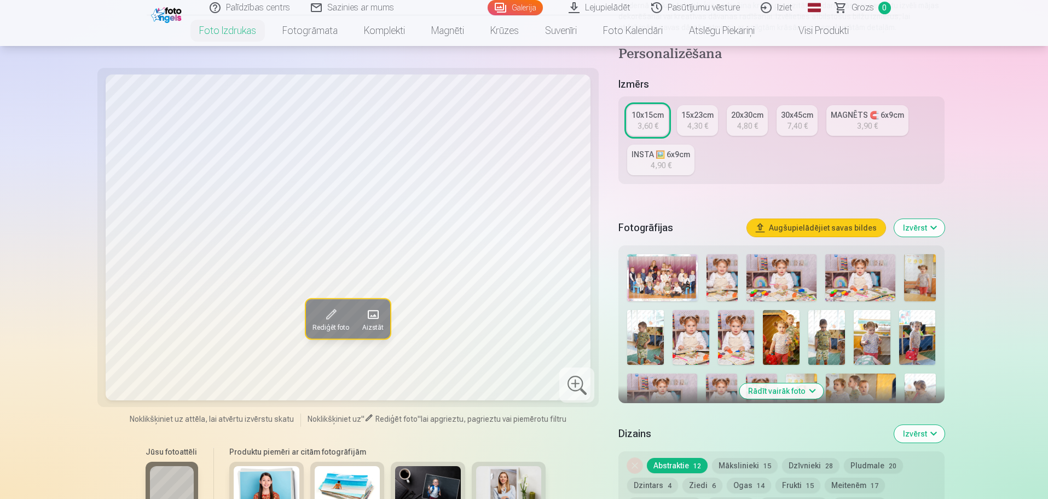
drag, startPoint x: 738, startPoint y: 339, endPoint x: 728, endPoint y: 339, distance: 9.9
click at [738, 339] on img at bounding box center [736, 337] width 37 height 55
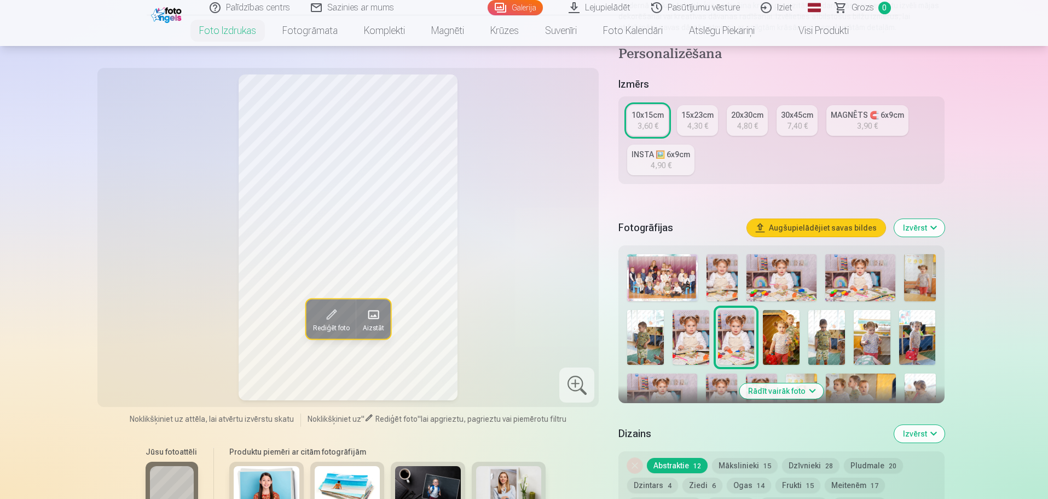
click at [680, 341] on img at bounding box center [691, 337] width 37 height 55
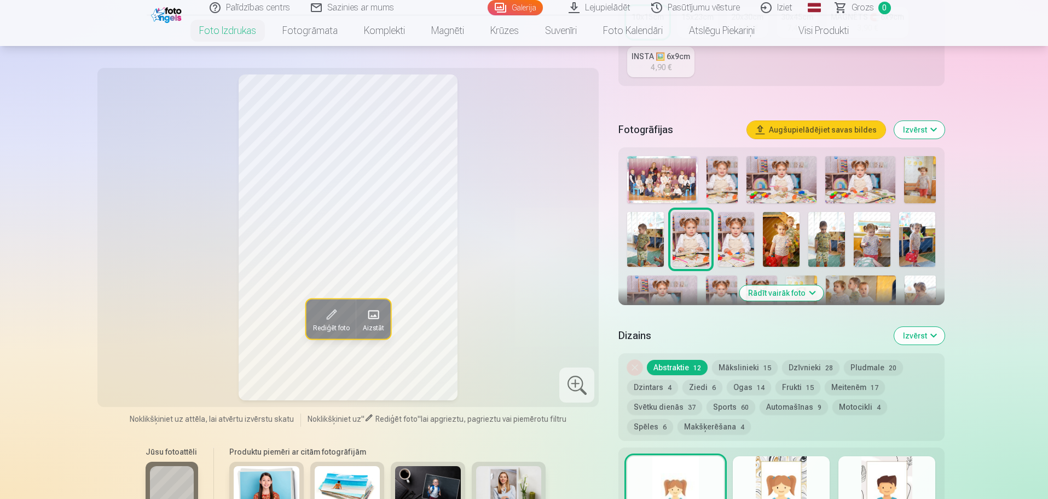
scroll to position [274, 0]
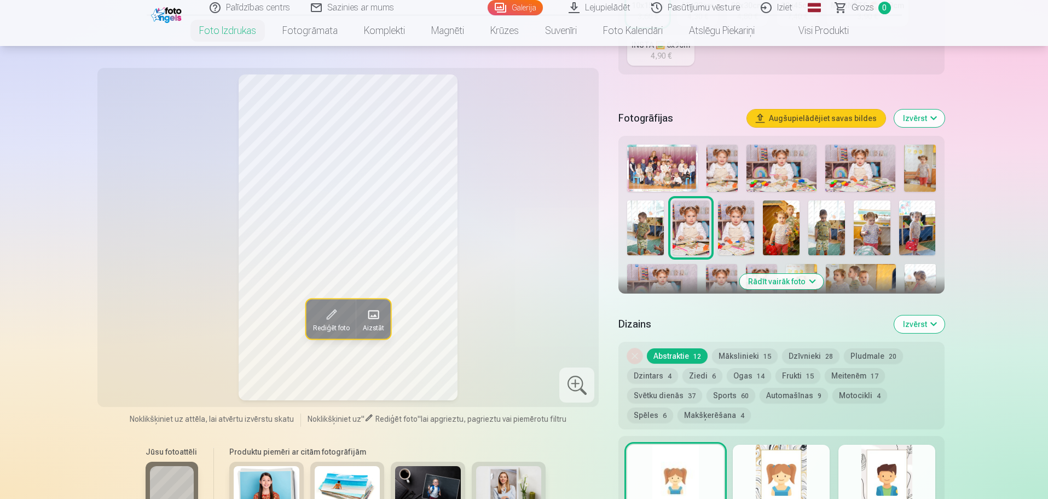
click at [914, 270] on img at bounding box center [920, 287] width 31 height 47
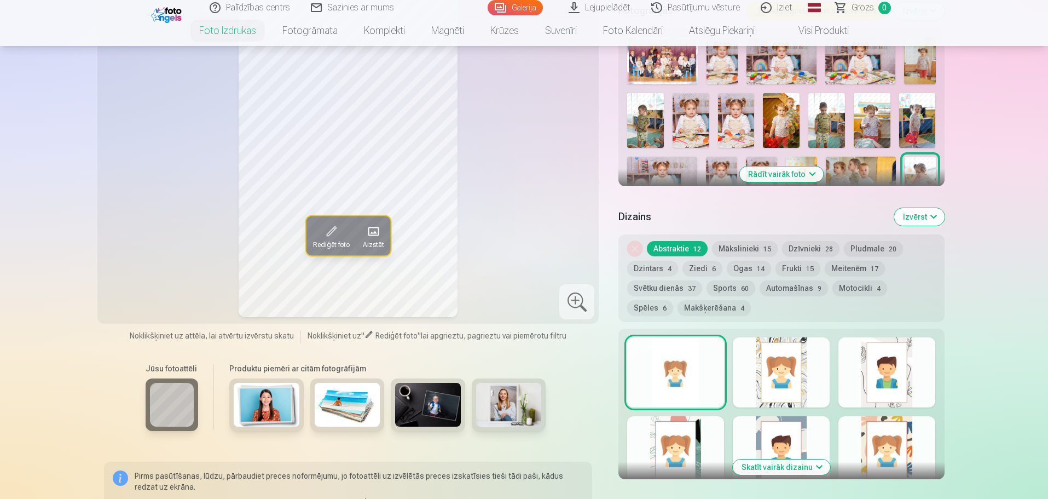
scroll to position [383, 0]
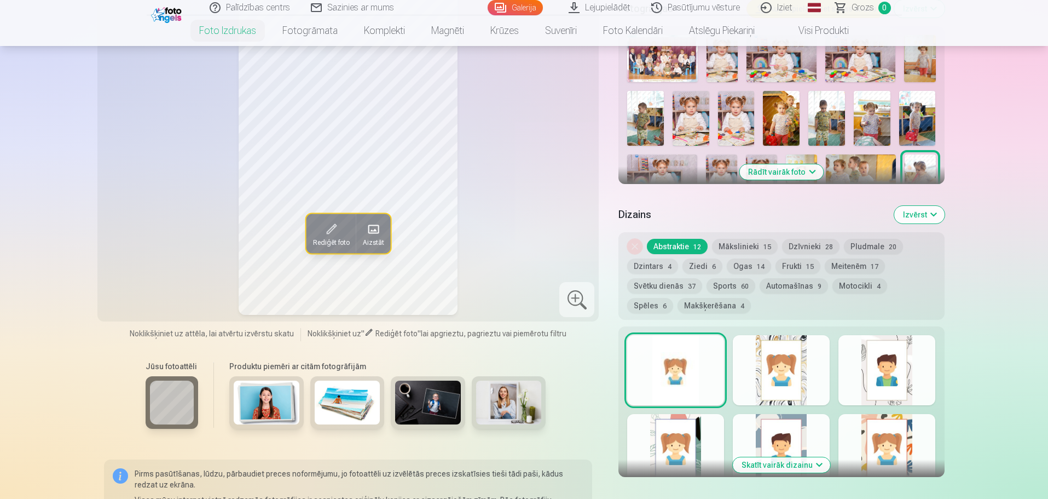
click at [715, 164] on img at bounding box center [721, 177] width 31 height 47
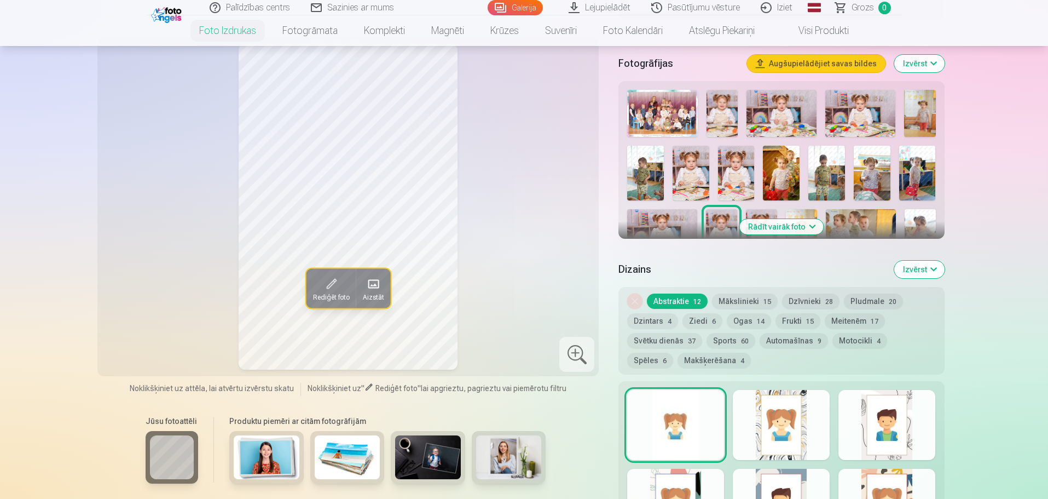
click at [759, 211] on img at bounding box center [761, 232] width 31 height 47
click at [674, 223] on img at bounding box center [662, 232] width 70 height 47
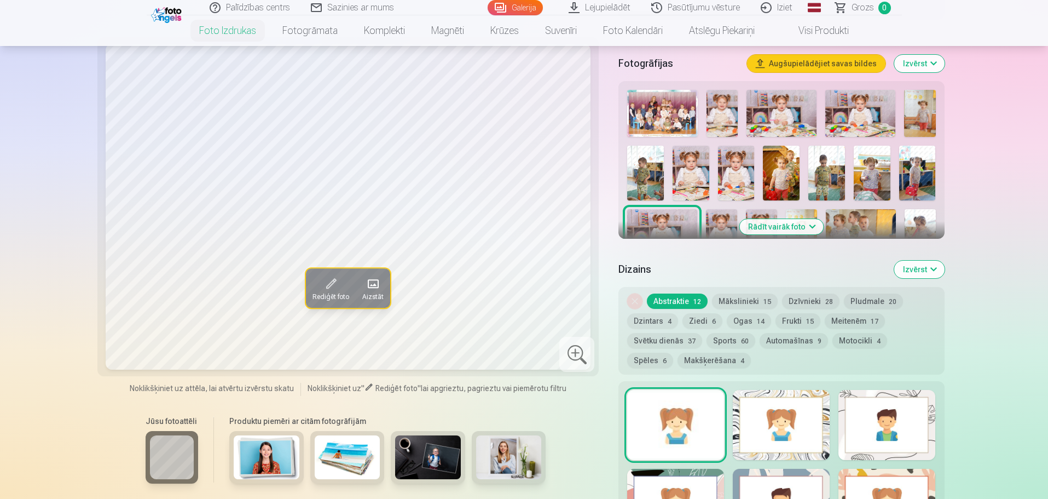
click at [921, 222] on img at bounding box center [920, 232] width 31 height 47
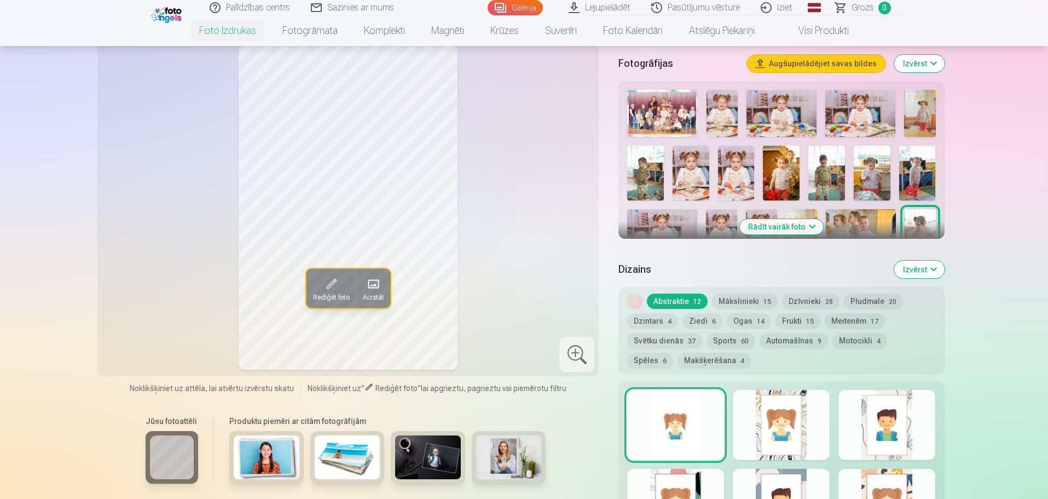
click at [859, 218] on img at bounding box center [861, 232] width 70 height 47
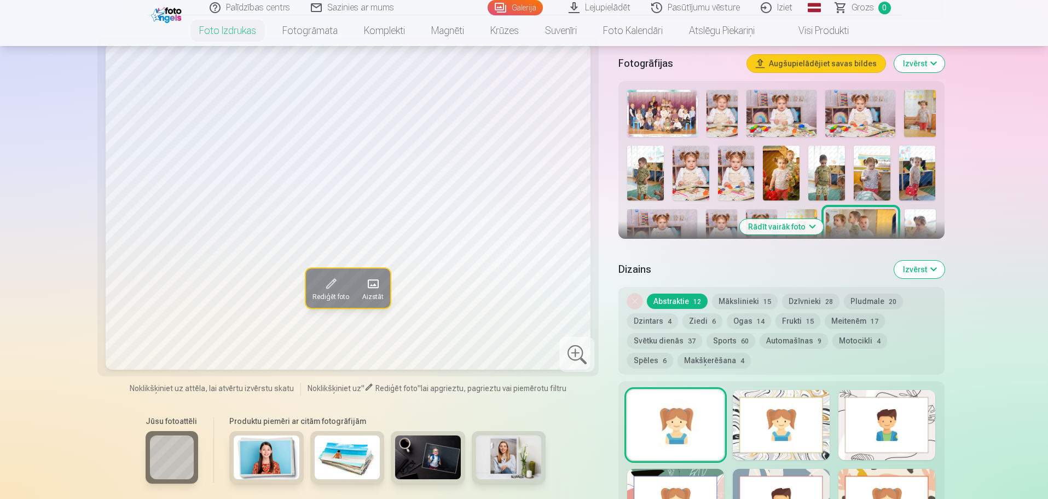
click at [804, 226] on button "Rādīt vairāk foto" at bounding box center [781, 226] width 84 height 15
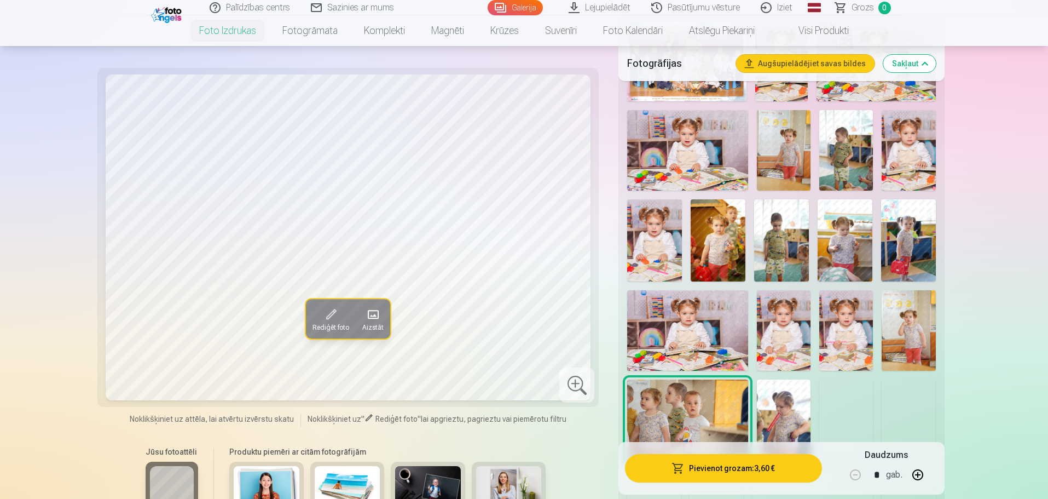
scroll to position [547, 0]
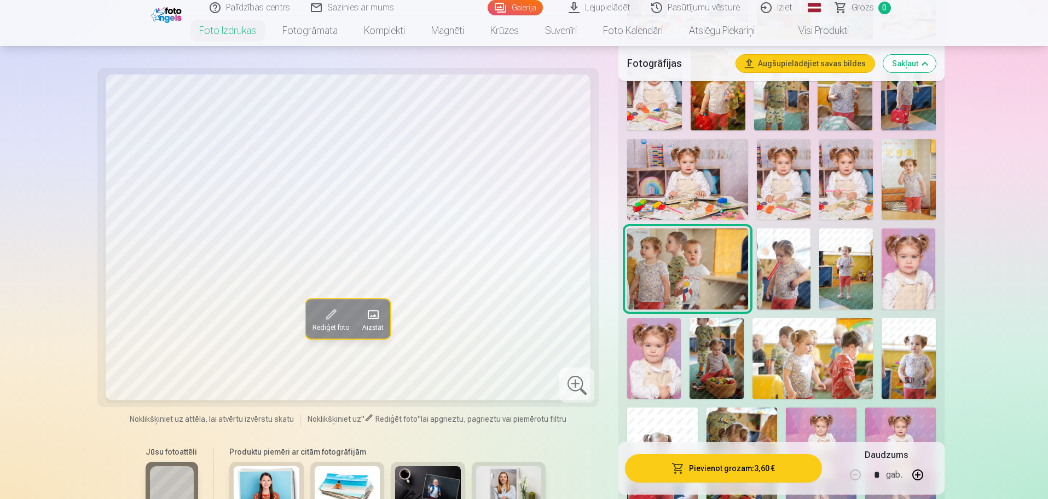
click at [922, 260] on img at bounding box center [909, 268] width 54 height 80
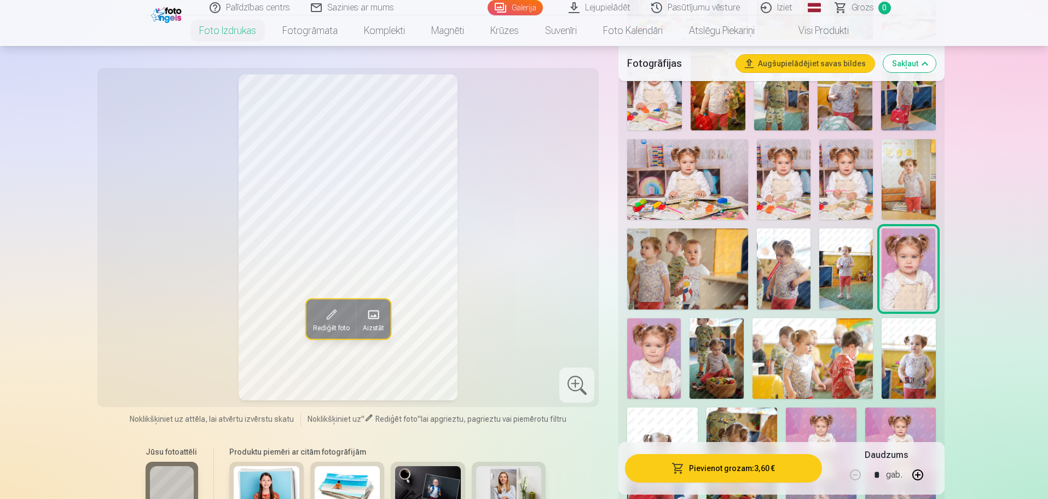
click at [664, 353] on img at bounding box center [654, 358] width 54 height 80
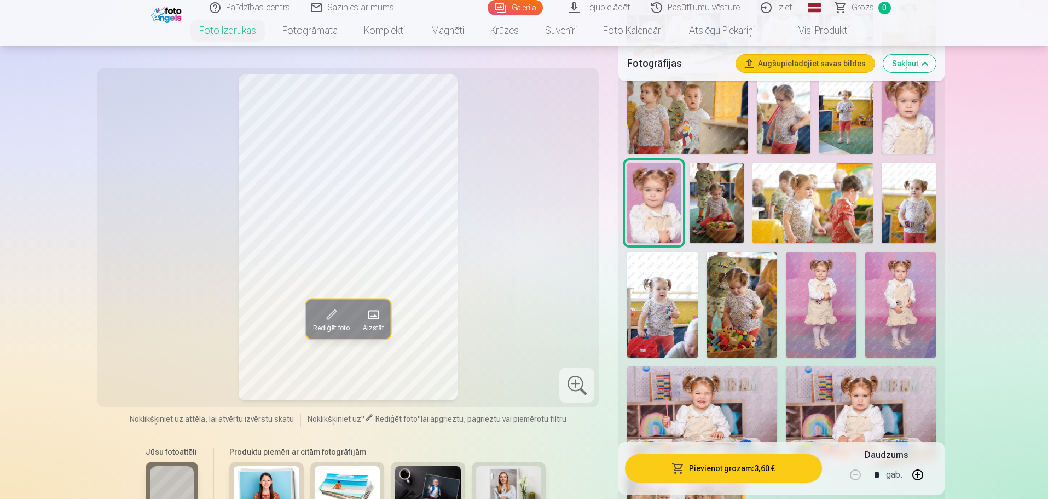
scroll to position [766, 0]
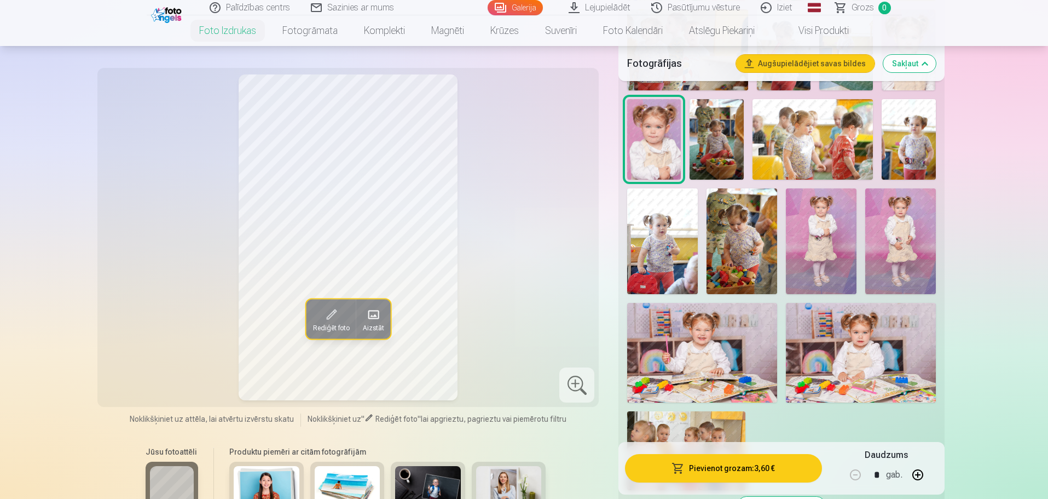
click at [872, 255] on img at bounding box center [900, 241] width 71 height 106
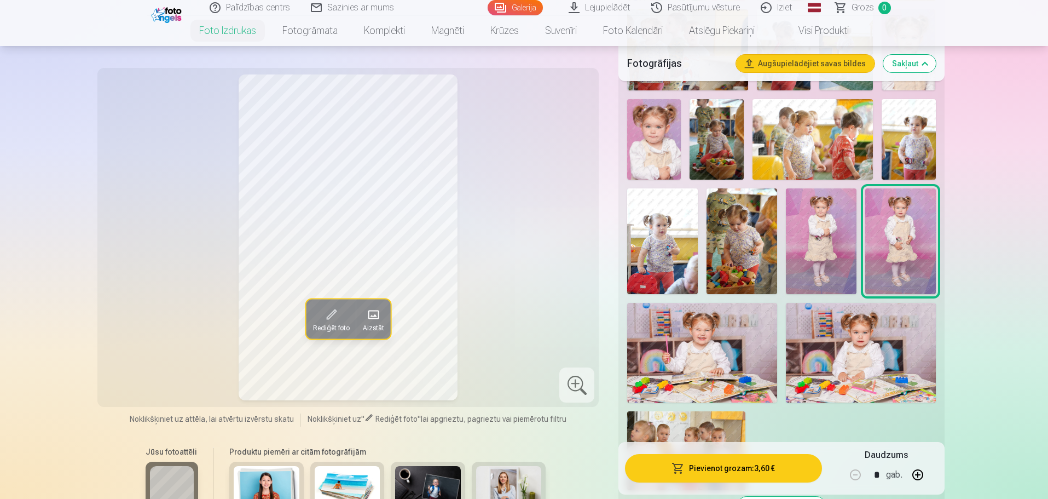
click at [819, 256] on img at bounding box center [821, 241] width 71 height 106
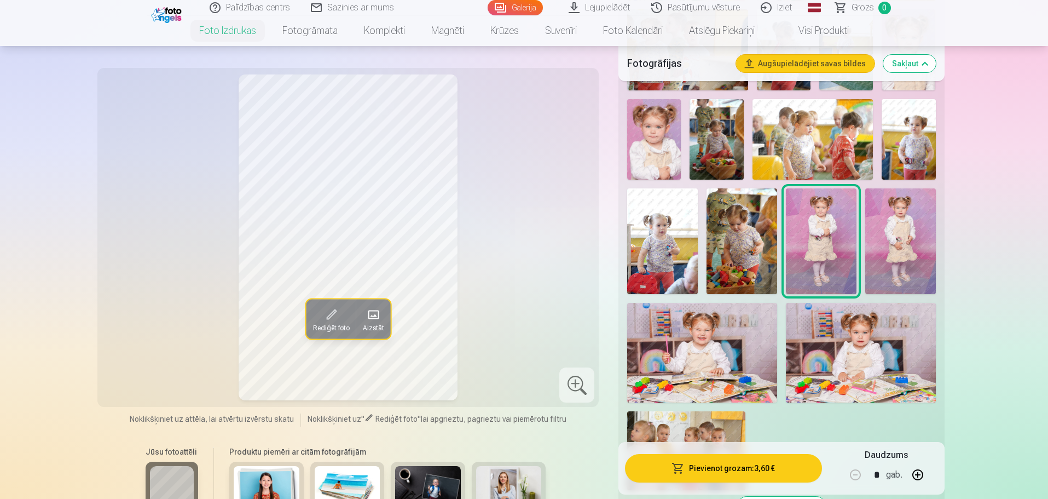
click at [901, 254] on img at bounding box center [900, 241] width 71 height 106
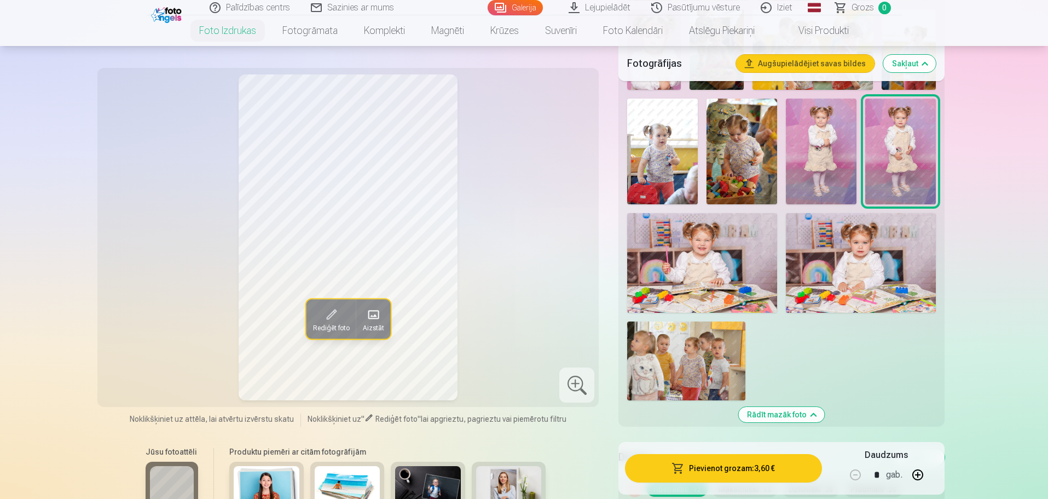
scroll to position [876, 0]
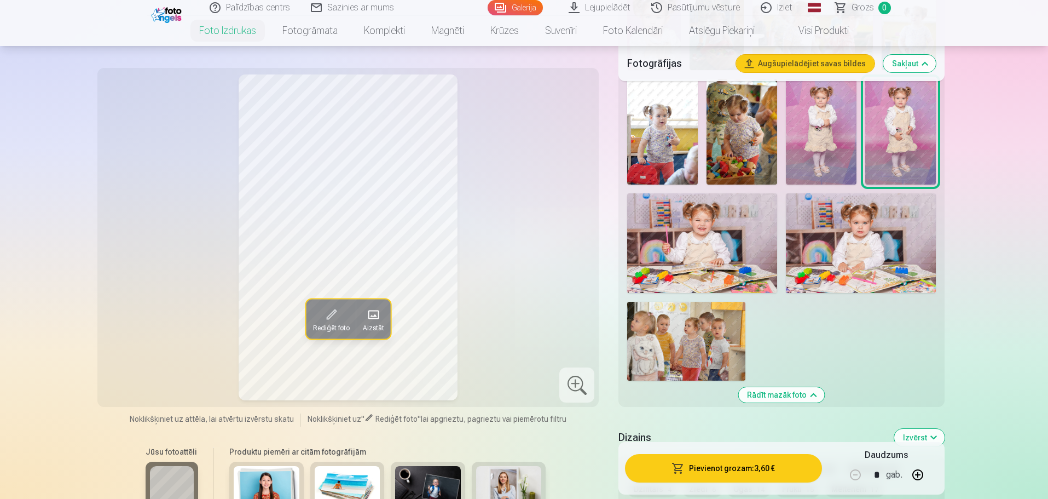
click at [716, 250] on img at bounding box center [702, 243] width 150 height 100
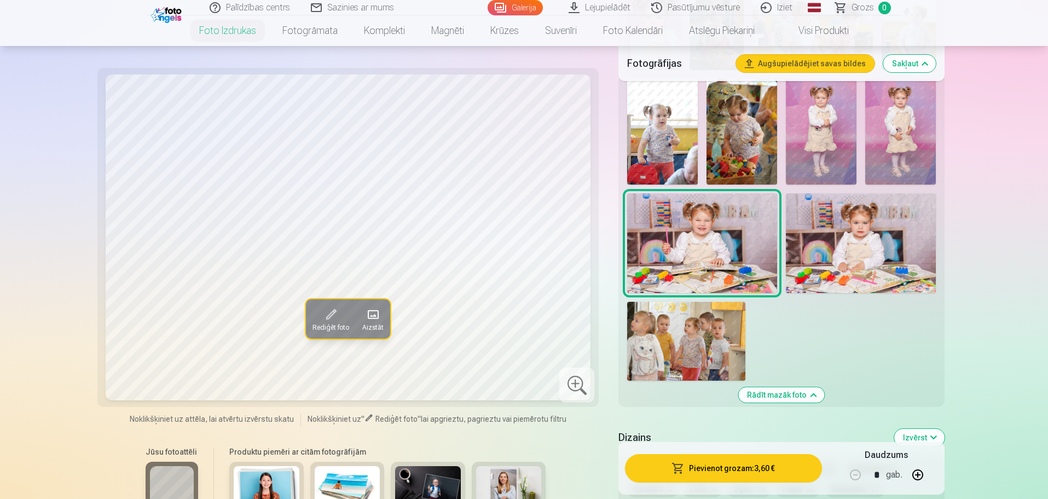
click at [884, 132] on img at bounding box center [900, 132] width 71 height 106
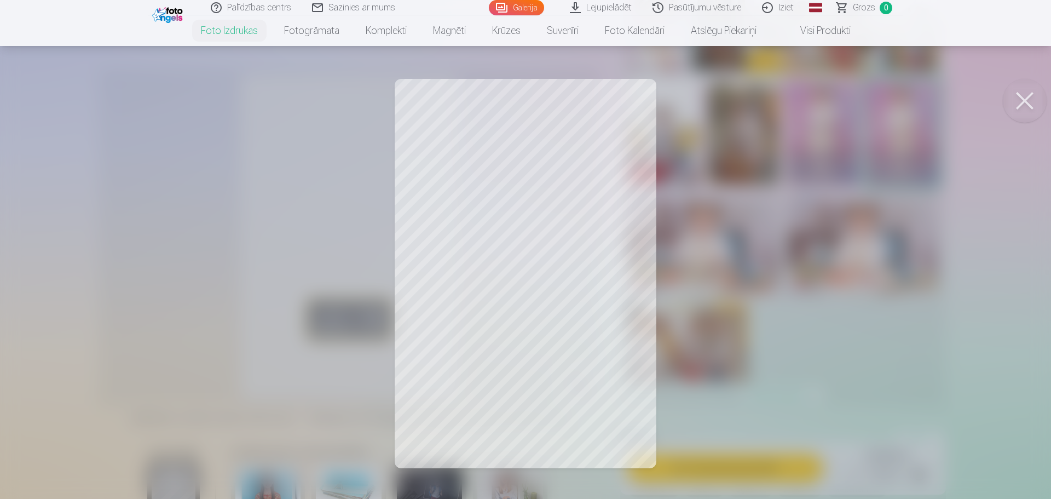
click at [515, 247] on div at bounding box center [525, 249] width 1051 height 499
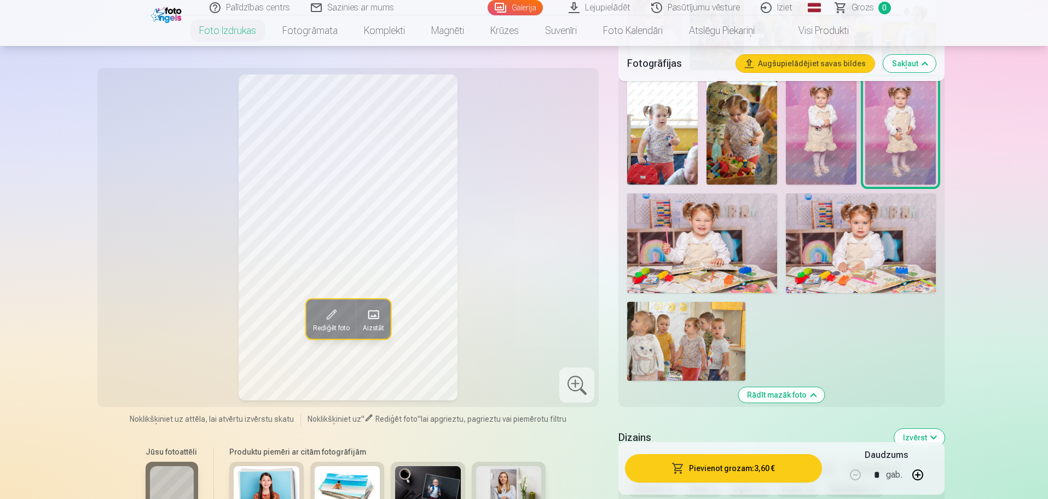
click at [582, 387] on div at bounding box center [576, 384] width 35 height 35
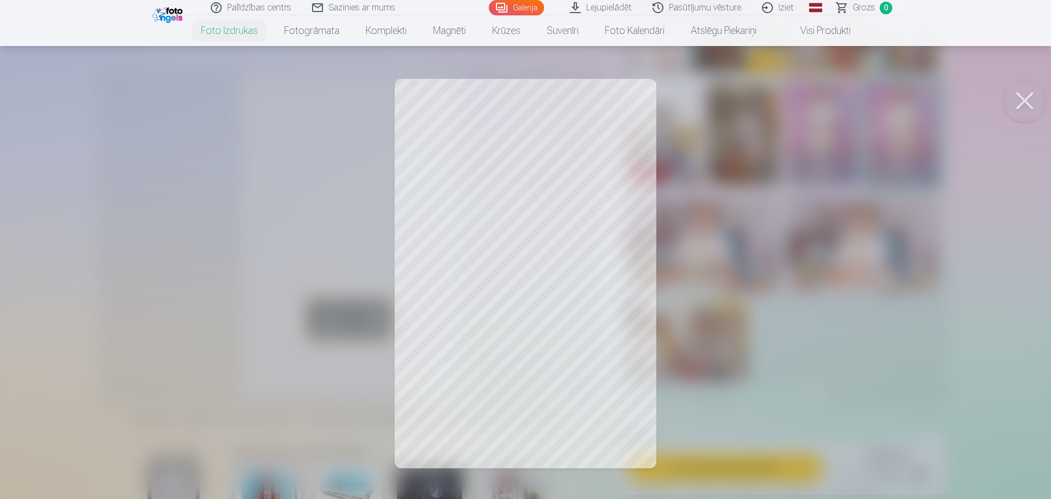
click at [1027, 89] on button at bounding box center [1025, 101] width 44 height 44
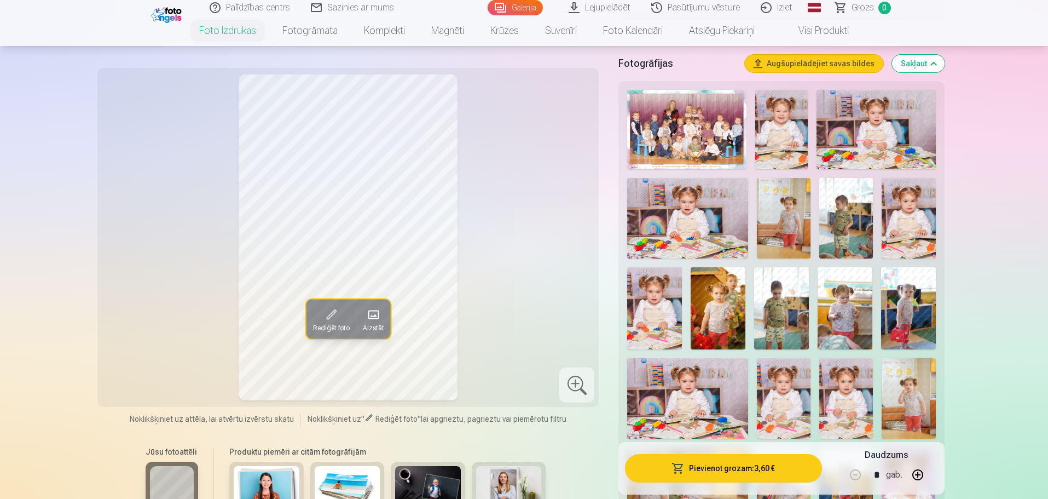
scroll to position [164, 0]
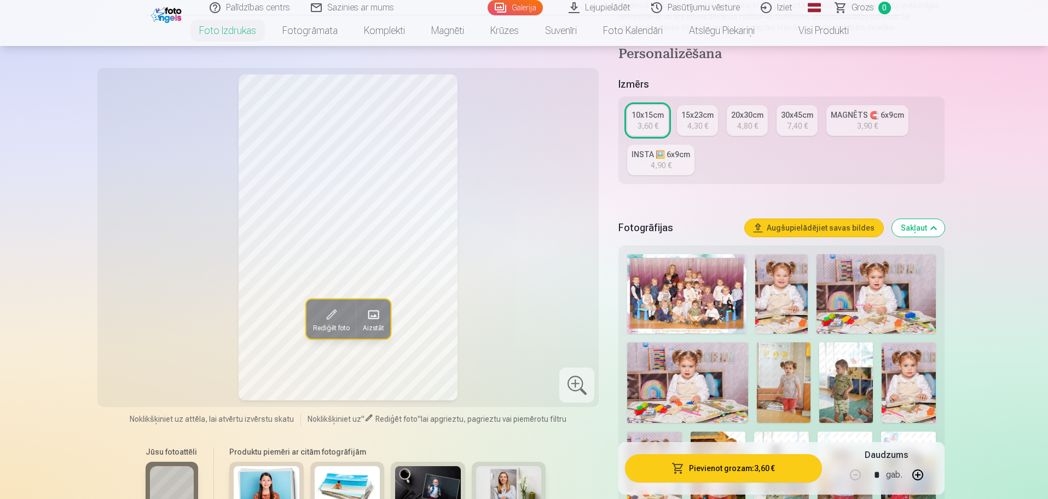
click at [691, 265] on img at bounding box center [686, 293] width 119 height 79
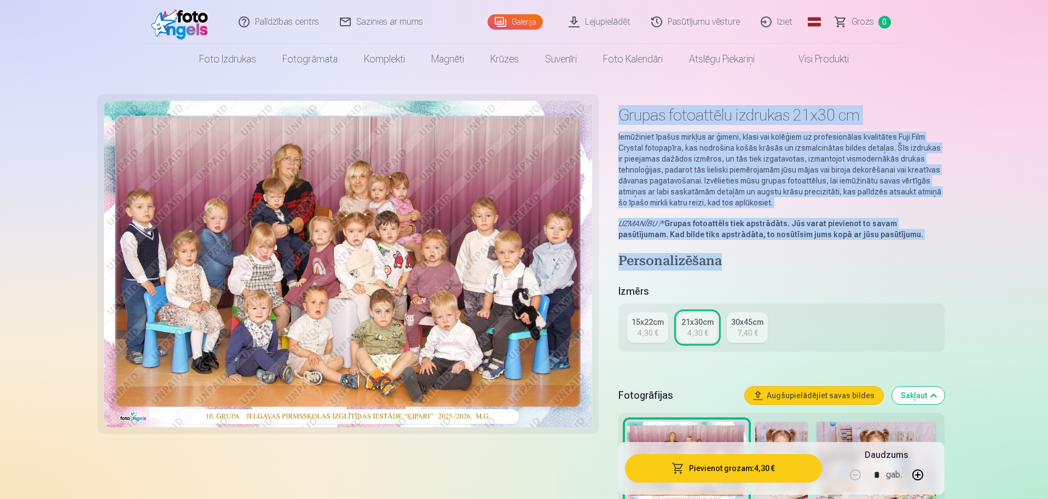
drag, startPoint x: 624, startPoint y: 117, endPoint x: 921, endPoint y: 246, distance: 324.1
click at [890, 236] on p "UZMANĪBU ! * Grupas fotoattēls tiek apstrādāts. Jūs varat pievienot to savam pa…" at bounding box center [782, 229] width 326 height 22
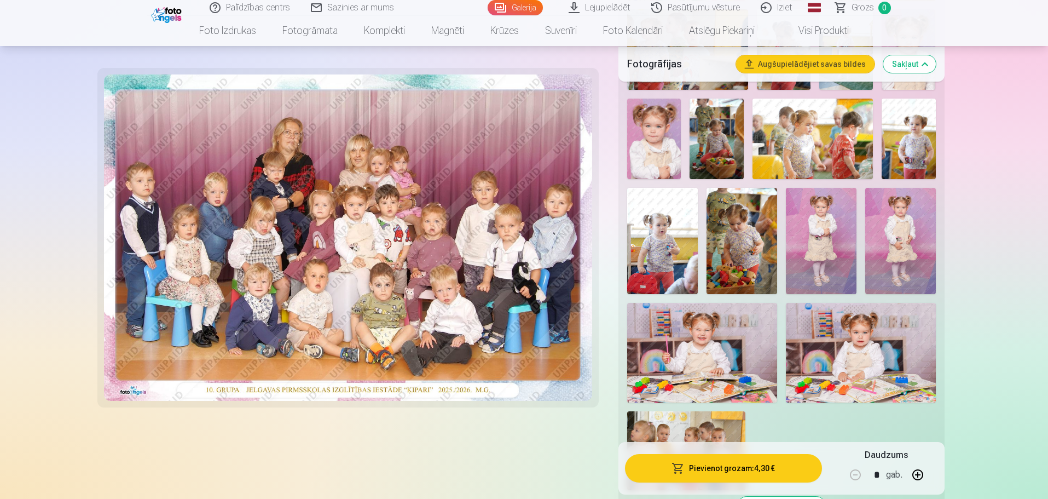
scroll to position [931, 0]
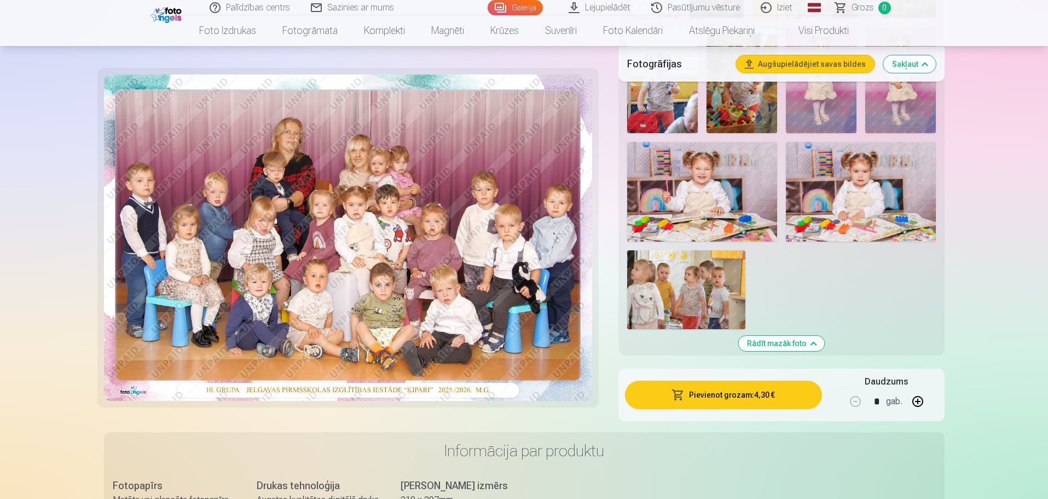
click at [684, 284] on img at bounding box center [686, 289] width 118 height 79
click at [651, 284] on img at bounding box center [686, 289] width 118 height 79
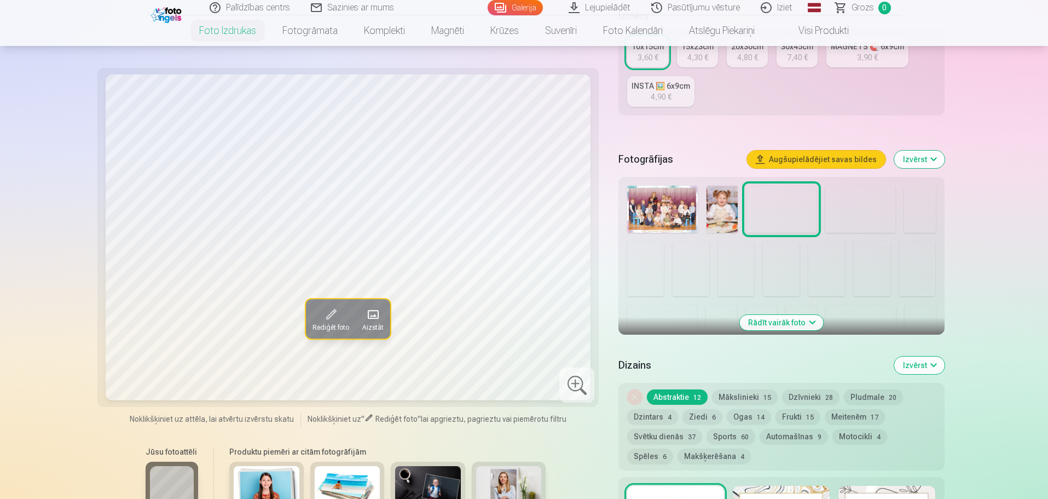
scroll to position [328, 0]
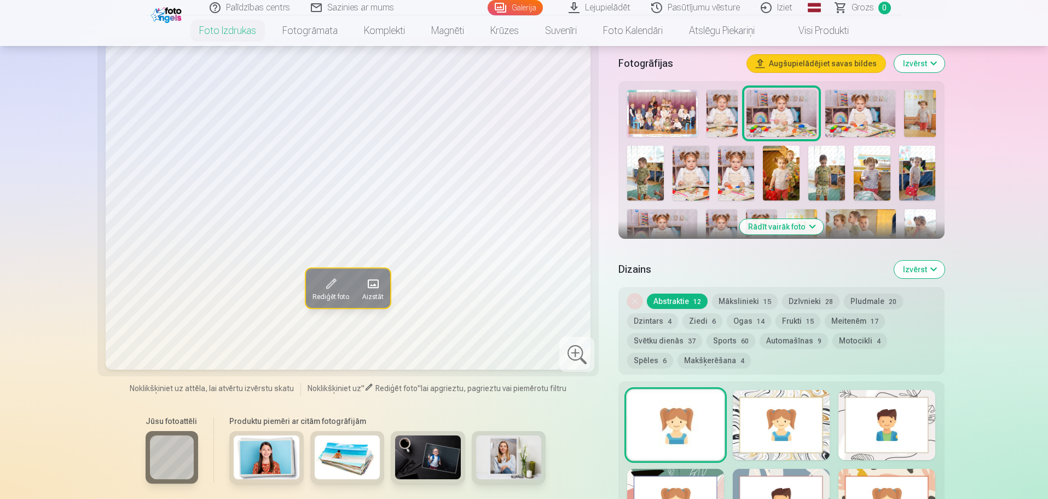
click at [788, 227] on button "Rādīt vairāk foto" at bounding box center [781, 226] width 84 height 15
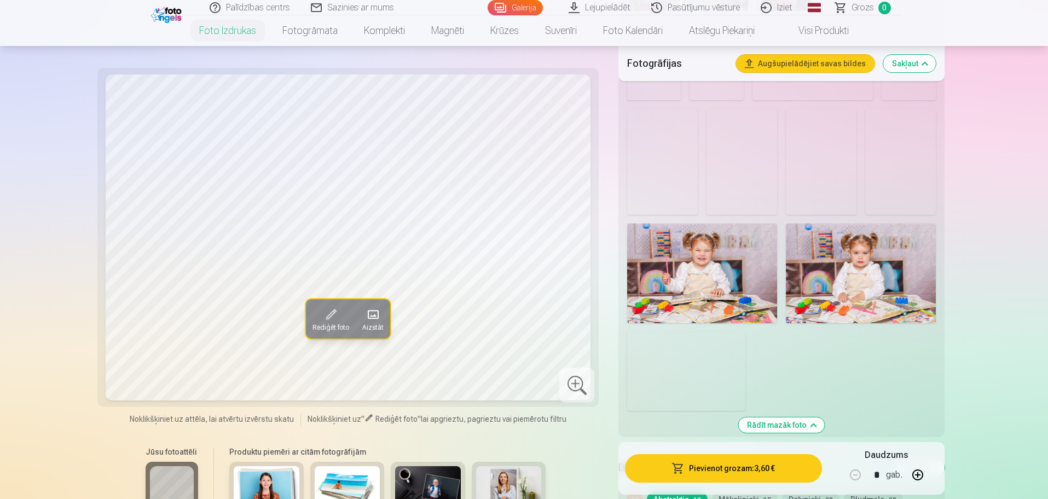
scroll to position [985, 0]
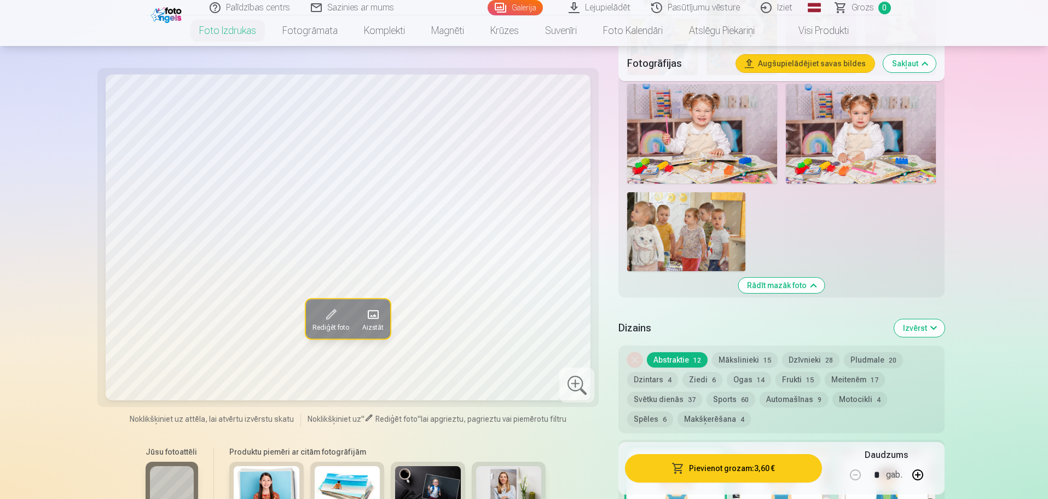
click at [686, 221] on img at bounding box center [686, 231] width 118 height 79
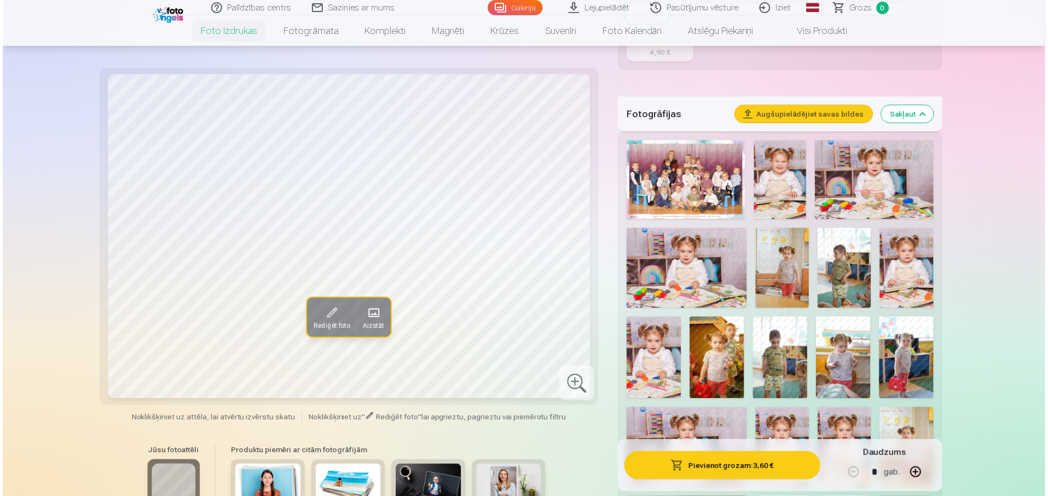
scroll to position [328, 0]
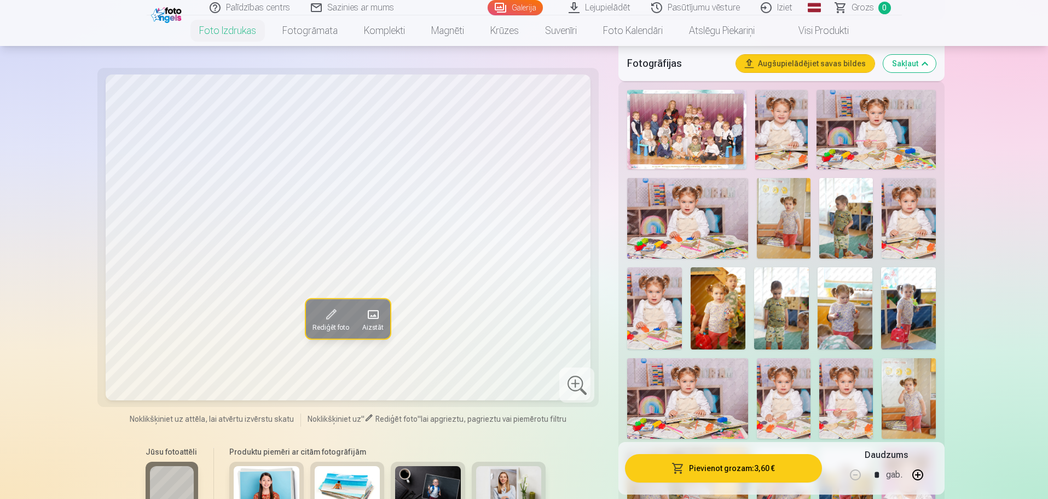
click at [682, 103] on img at bounding box center [686, 129] width 119 height 79
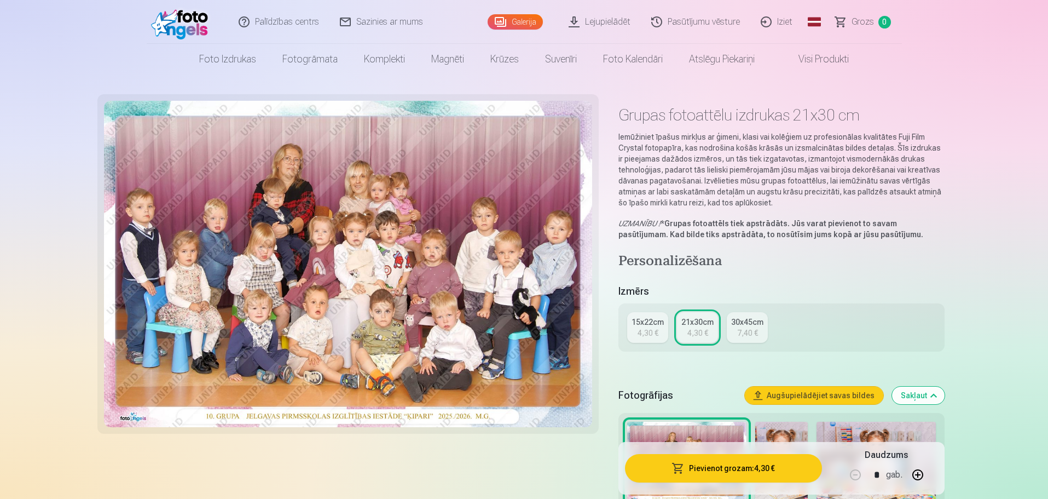
click at [381, 238] on img at bounding box center [348, 264] width 489 height 326
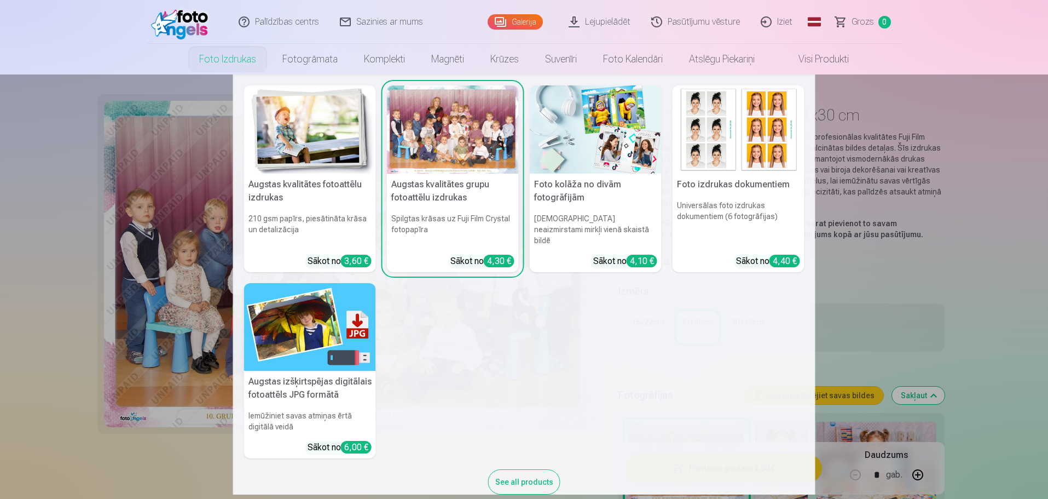
click at [230, 56] on link "Foto izdrukas" at bounding box center [227, 59] width 83 height 31
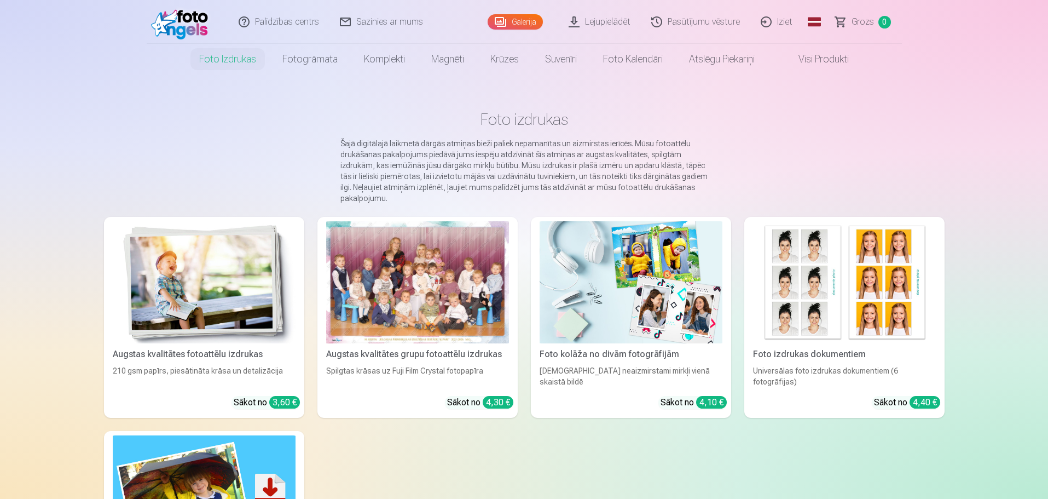
click at [400, 266] on div at bounding box center [417, 282] width 183 height 122
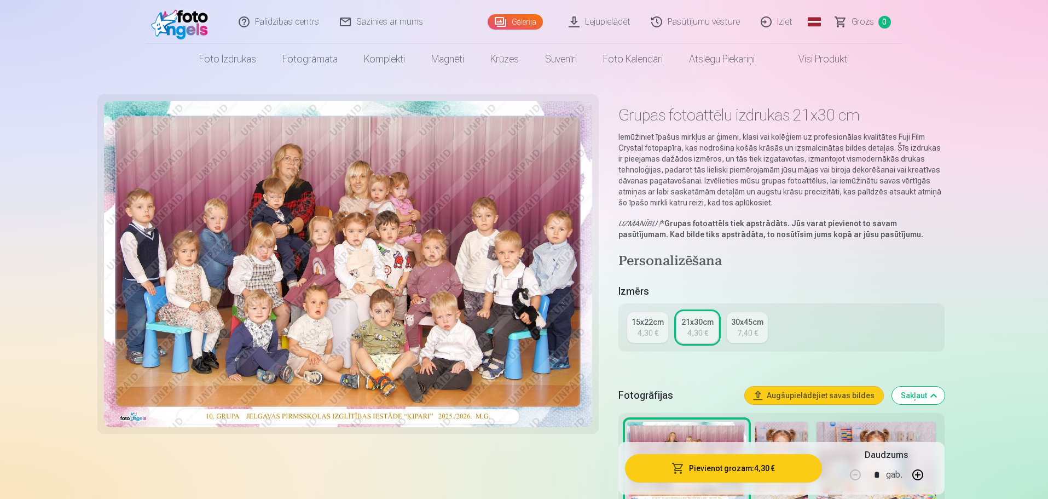
click at [714, 26] on link "Pasūtījumu vēsture" at bounding box center [696, 22] width 109 height 44
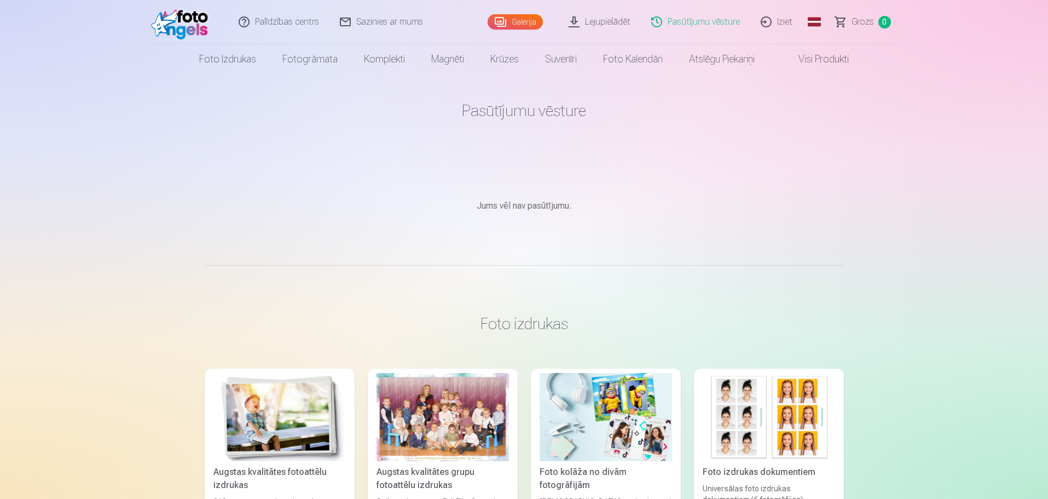
click at [522, 26] on link "Galerija" at bounding box center [515, 21] width 55 height 15
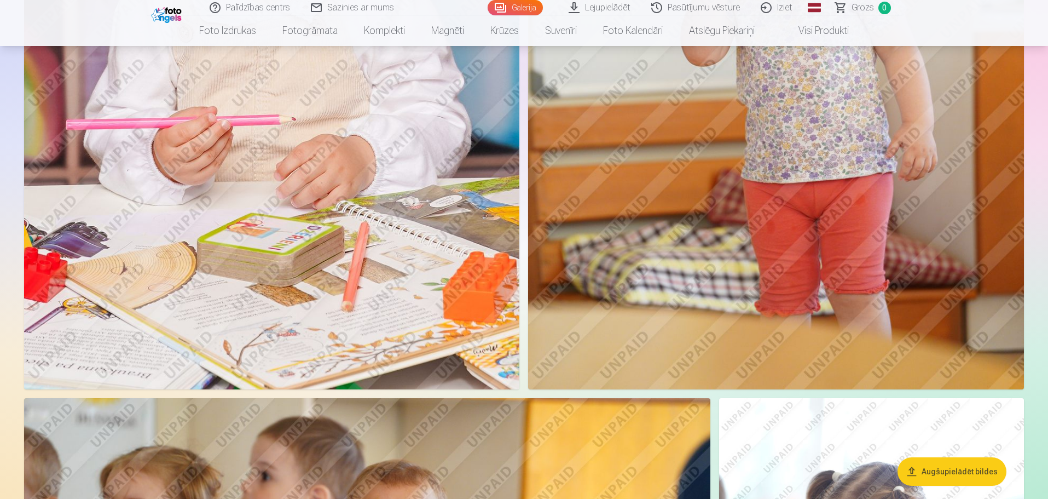
scroll to position [3339, 0]
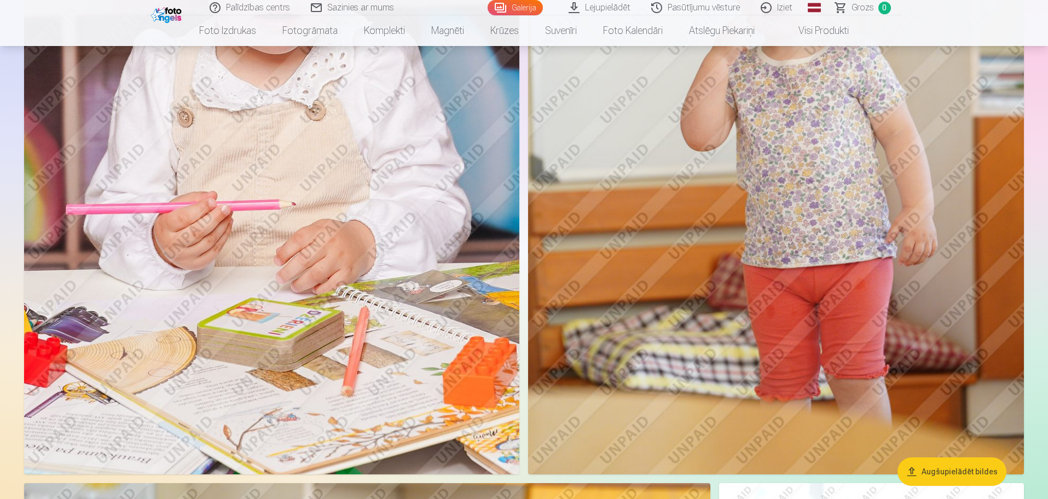
click at [617, 10] on link "Lejupielādēt" at bounding box center [600, 7] width 83 height 15
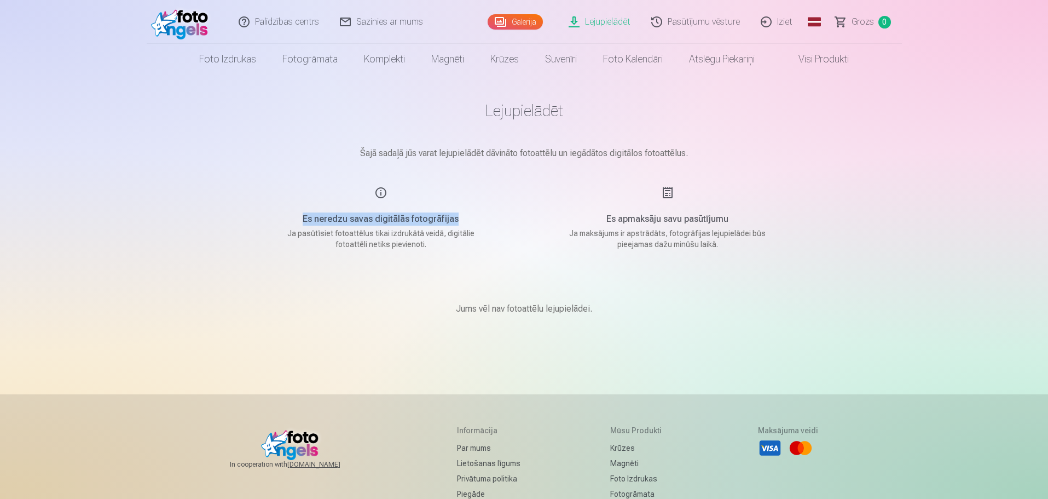
drag, startPoint x: 297, startPoint y: 216, endPoint x: 478, endPoint y: 215, distance: 181.2
click at [478, 215] on h5 "Es neredzu savas digitālās fotogrāfijas" at bounding box center [381, 218] width 208 height 13
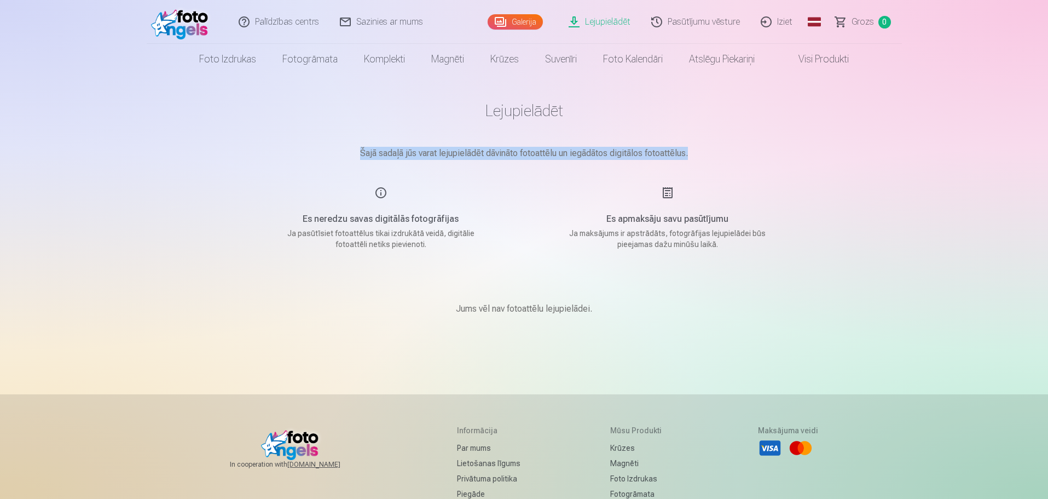
drag, startPoint x: 353, startPoint y: 150, endPoint x: 716, endPoint y: 153, distance: 363.5
click at [716, 153] on p "Šajā sadaļā jūs varat lejupielādēt dāvināto fotoattēlu un iegādātos digitālos f…" at bounding box center [524, 153] width 547 height 13
click at [661, 229] on p "Ja maksājums ir apstrādāts, fotogrāfijas lejupielādei būs pieejamas dažu minūšu…" at bounding box center [668, 239] width 208 height 22
drag, startPoint x: 359, startPoint y: 152, endPoint x: 467, endPoint y: 155, distance: 108.4
click at [467, 155] on p "Šajā sadaļā jūs varat lejupielādēt dāvināto fotoattēlu un iegādātos digitālos f…" at bounding box center [524, 153] width 547 height 13
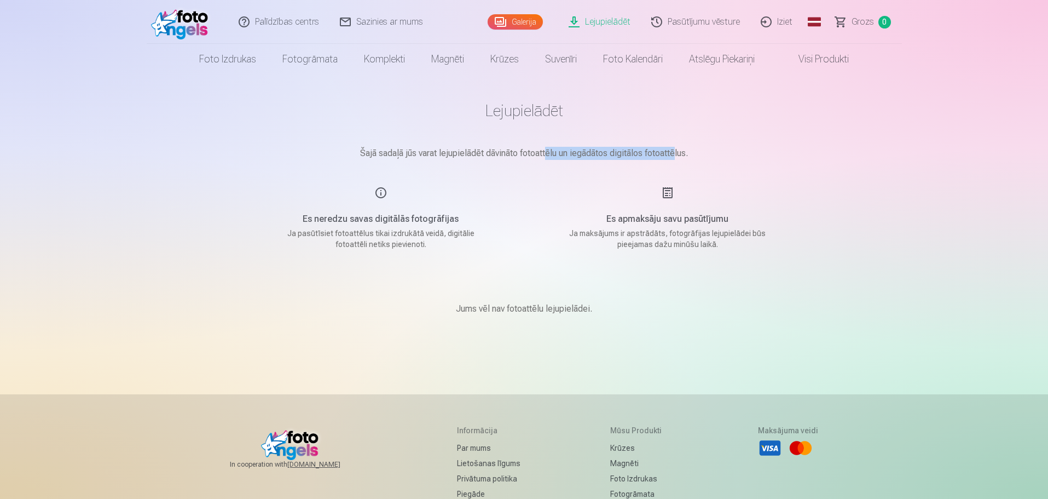
drag, startPoint x: 547, startPoint y: 153, endPoint x: 676, endPoint y: 150, distance: 128.7
click at [676, 150] on p "Šajā sadaļā jūs varat lejupielādēt dāvināto fotoattēlu un iegādātos digitālos f…" at bounding box center [524, 153] width 547 height 13
click at [715, 155] on p "Šajā sadaļā jūs varat lejupielādēt dāvināto fotoattēlu un iegādātos digitālos f…" at bounding box center [524, 153] width 547 height 13
click at [805, 58] on link "Visi produkti" at bounding box center [815, 59] width 94 height 31
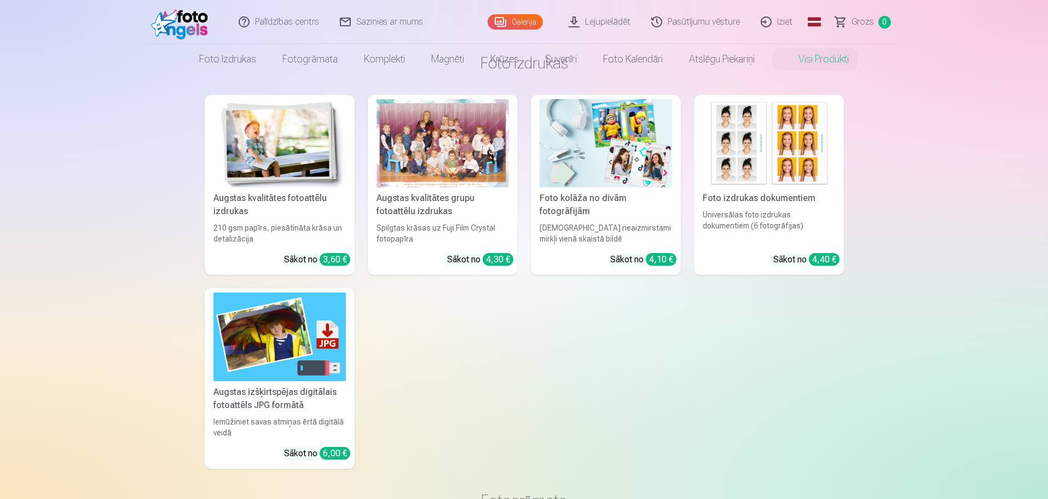
scroll to position [109, 0]
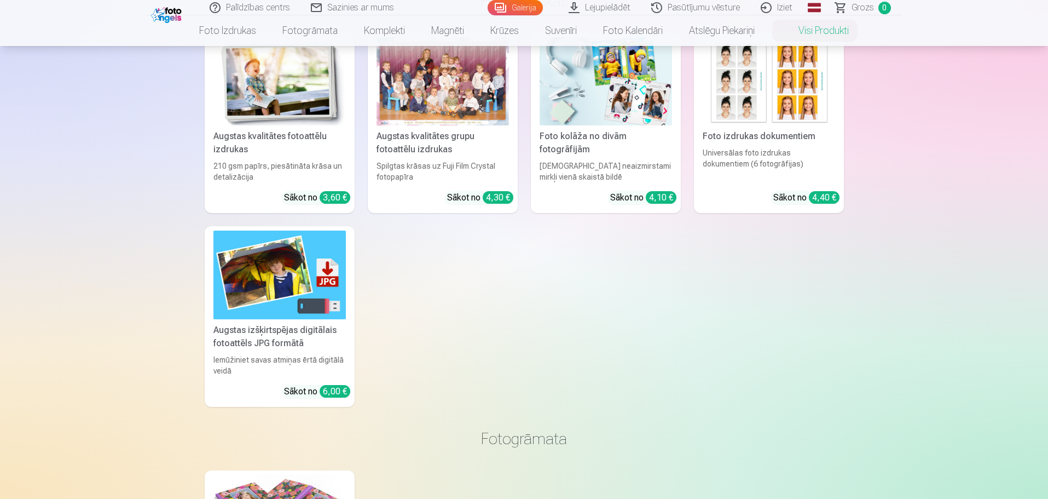
click at [256, 283] on img at bounding box center [279, 274] width 132 height 88
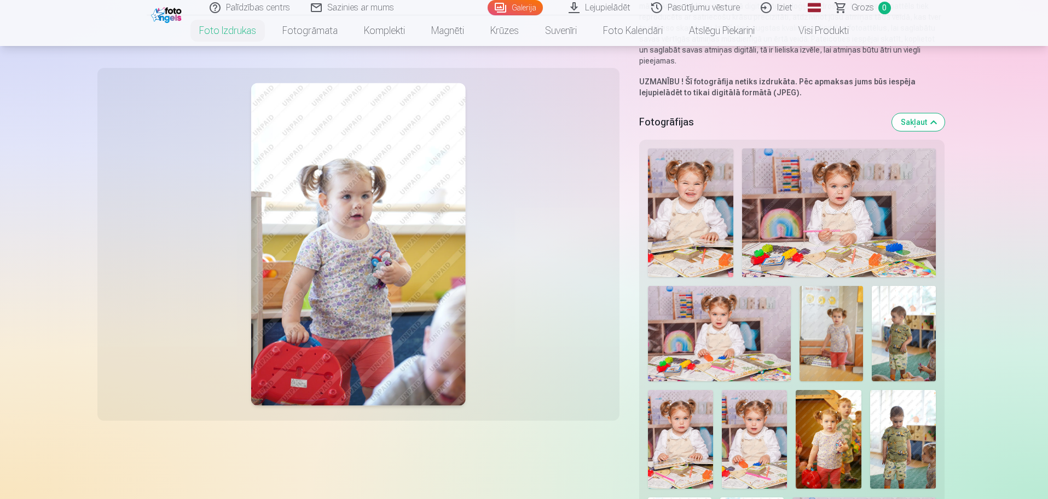
scroll to position [109, 0]
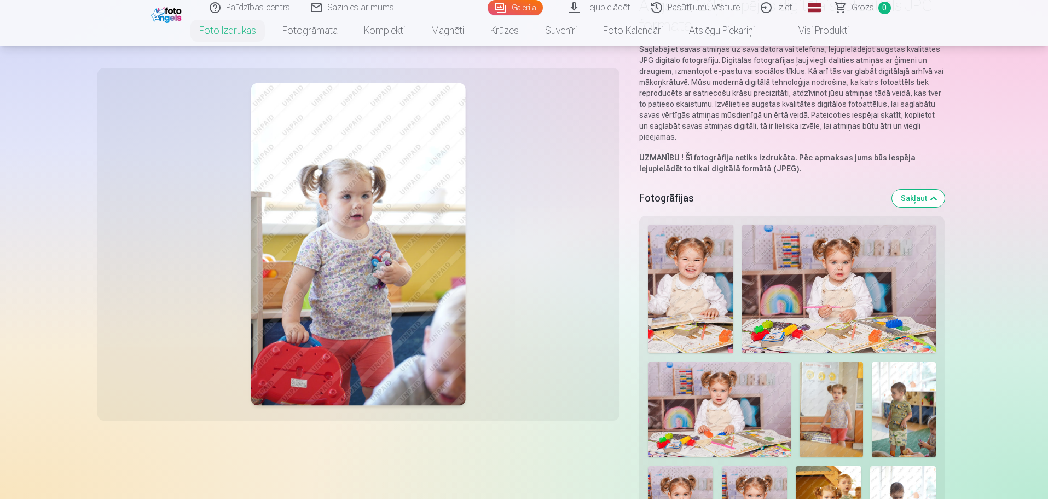
click at [796, 295] on img at bounding box center [838, 288] width 193 height 129
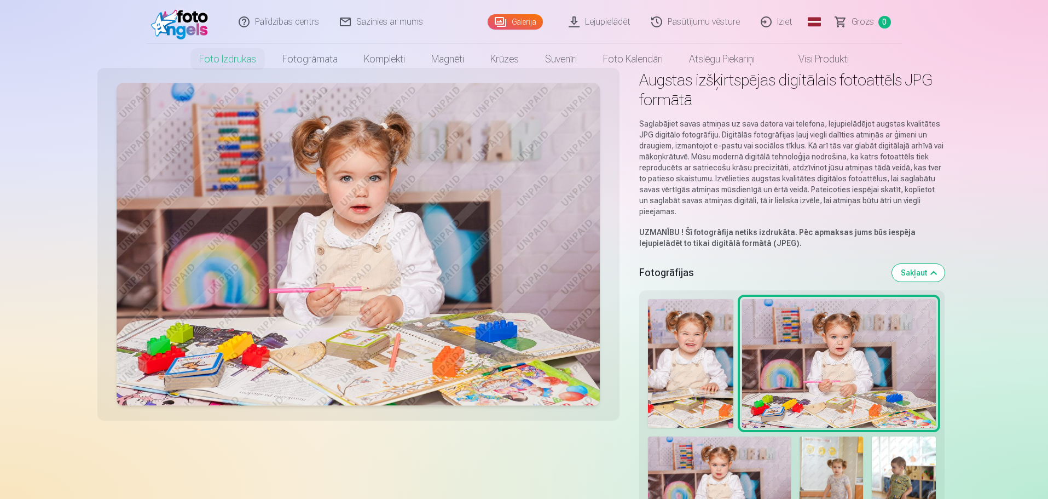
scroll to position [55, 0]
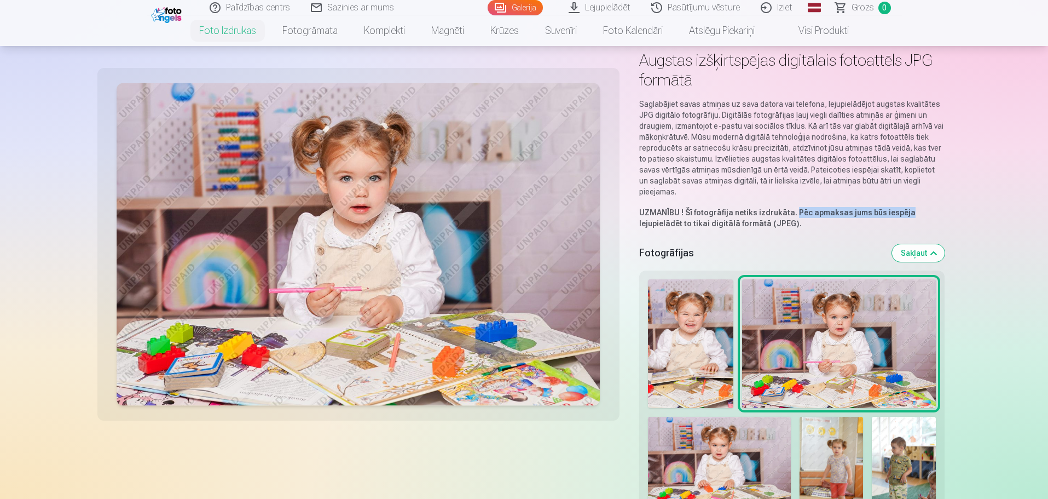
drag, startPoint x: 793, startPoint y: 211, endPoint x: 928, endPoint y: 211, distance: 135.2
click at [928, 211] on p "UZMANĪBU ! Šī fotogrāfija netiks izdrukāta. Pēc apmaksas jums būs iespēja lejup…" at bounding box center [791, 218] width 305 height 22
drag, startPoint x: 639, startPoint y: 223, endPoint x: 801, endPoint y: 225, distance: 162.0
click at [801, 225] on p "UZMANĪBU ! Šī fotogrāfija netiks izdrukāta. Pēc apmaksas jums būs iespēja lejup…" at bounding box center [791, 218] width 305 height 22
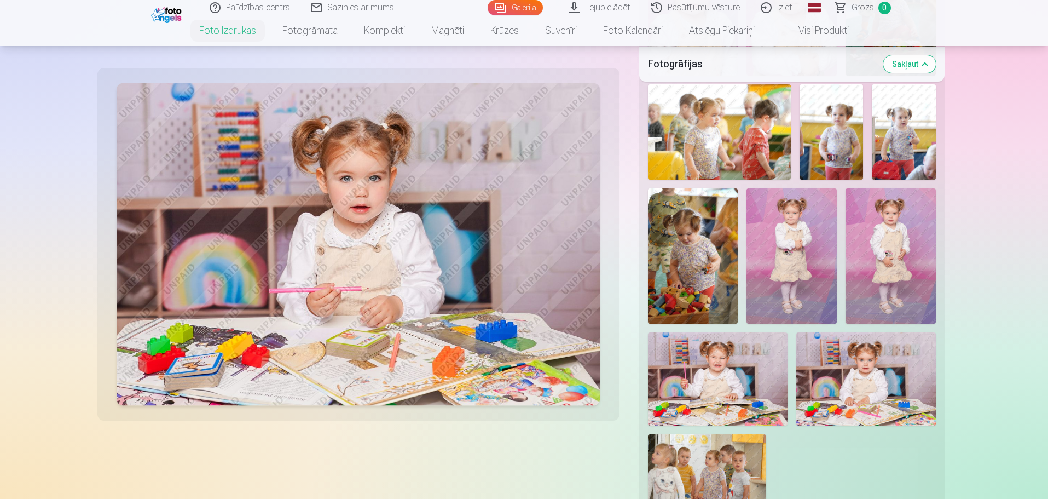
click at [796, 227] on img at bounding box center [792, 255] width 90 height 135
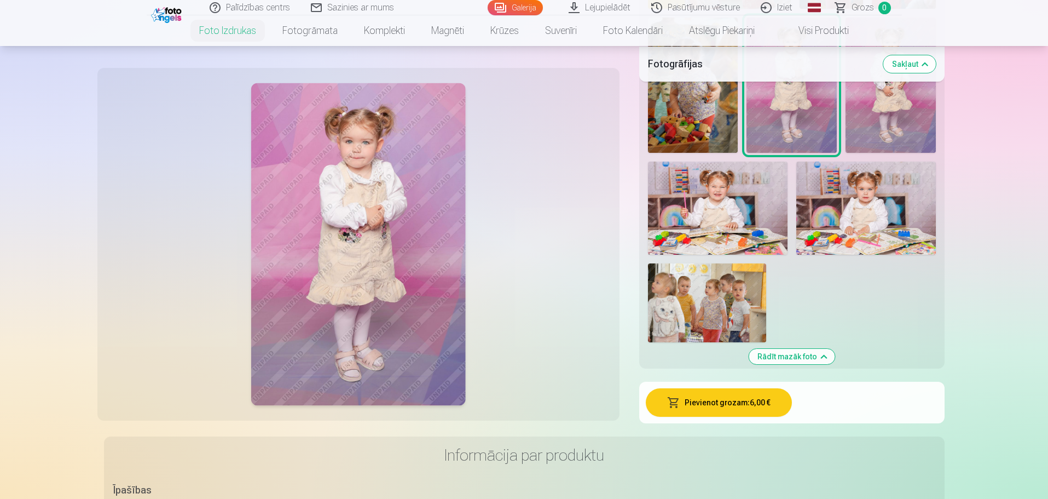
scroll to position [1423, 0]
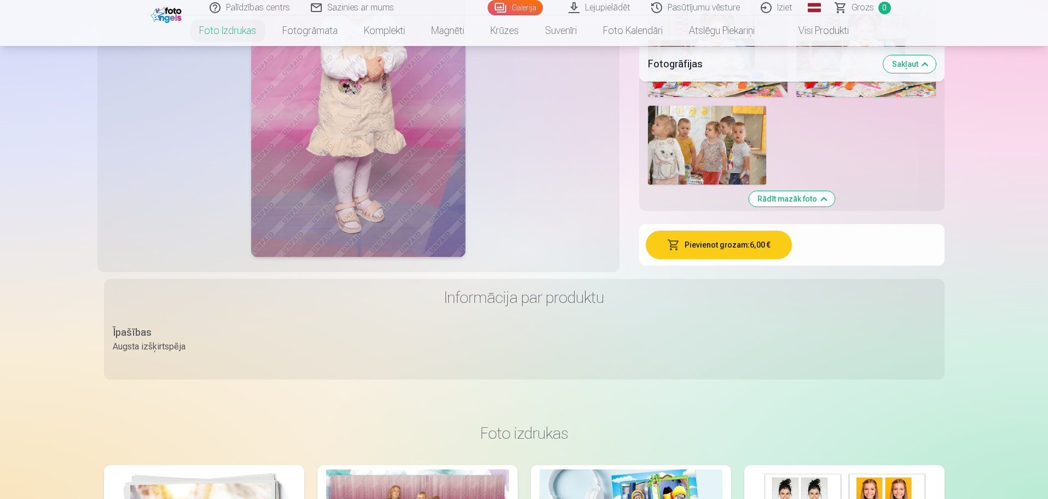
click at [756, 248] on button "Pievienot grozam : 6,00 €" at bounding box center [719, 244] width 146 height 28
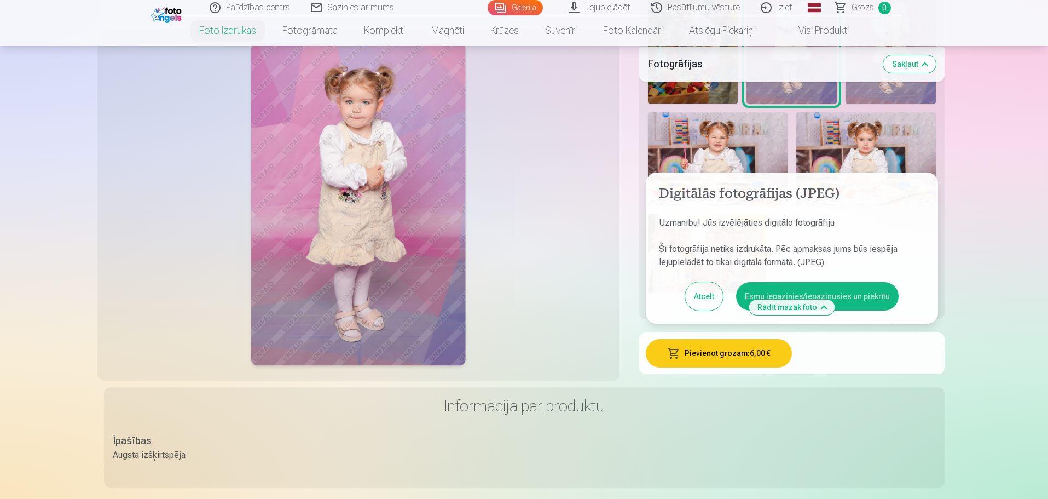
scroll to position [1314, 0]
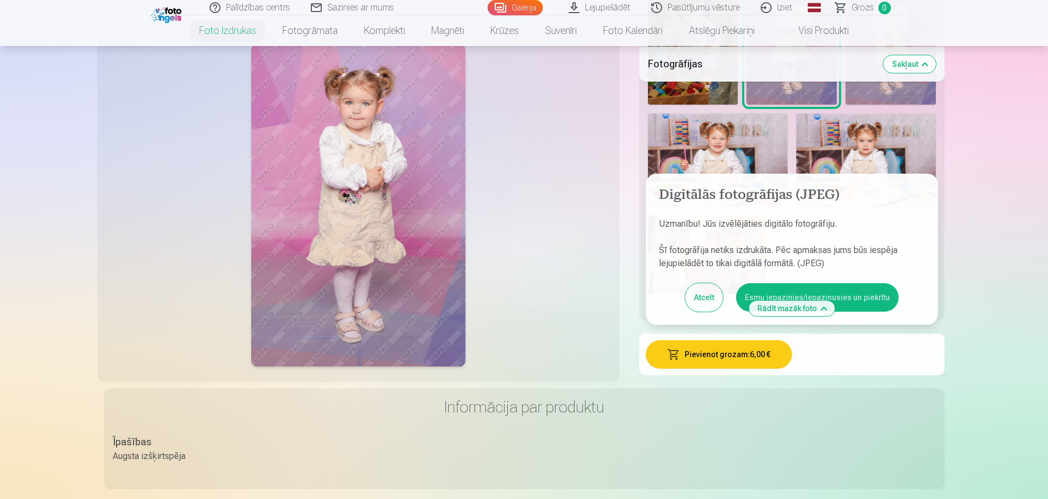
click at [703, 301] on button "Atcelt" at bounding box center [704, 297] width 38 height 28
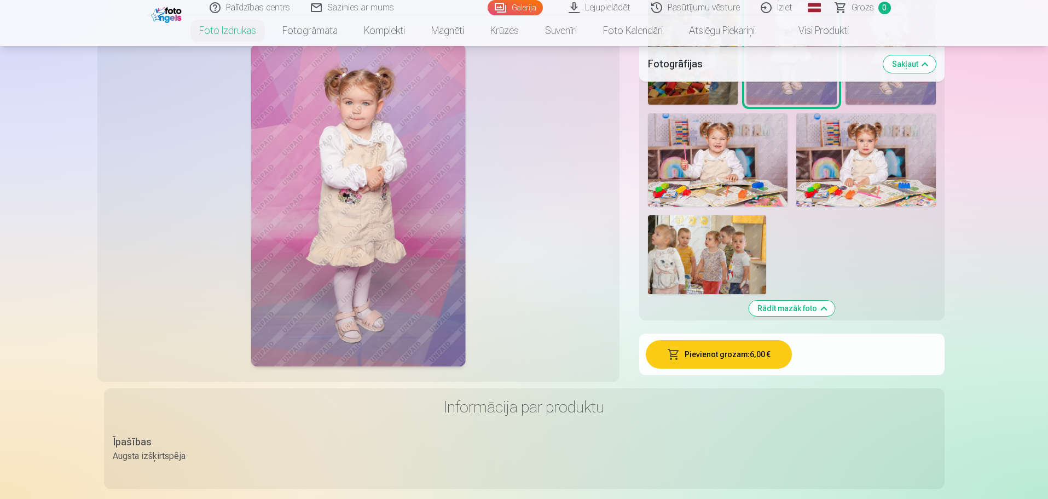
click at [714, 175] on img at bounding box center [718, 159] width 140 height 93
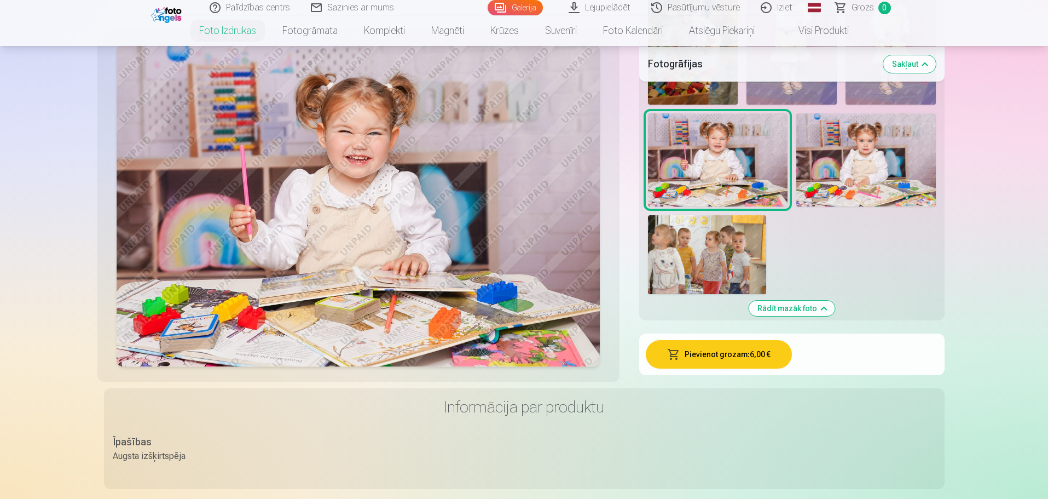
click at [897, 164] on img at bounding box center [866, 159] width 140 height 93
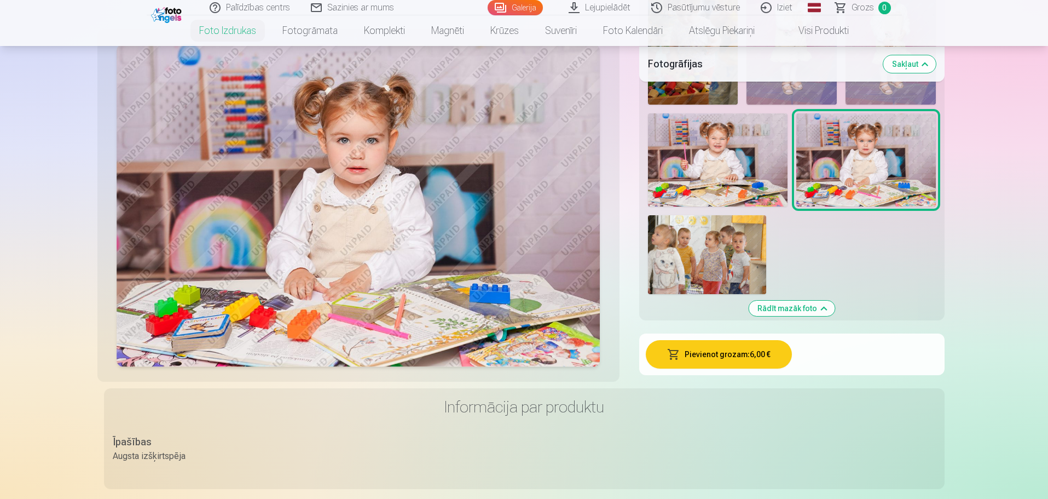
click at [742, 245] on img at bounding box center [707, 254] width 118 height 79
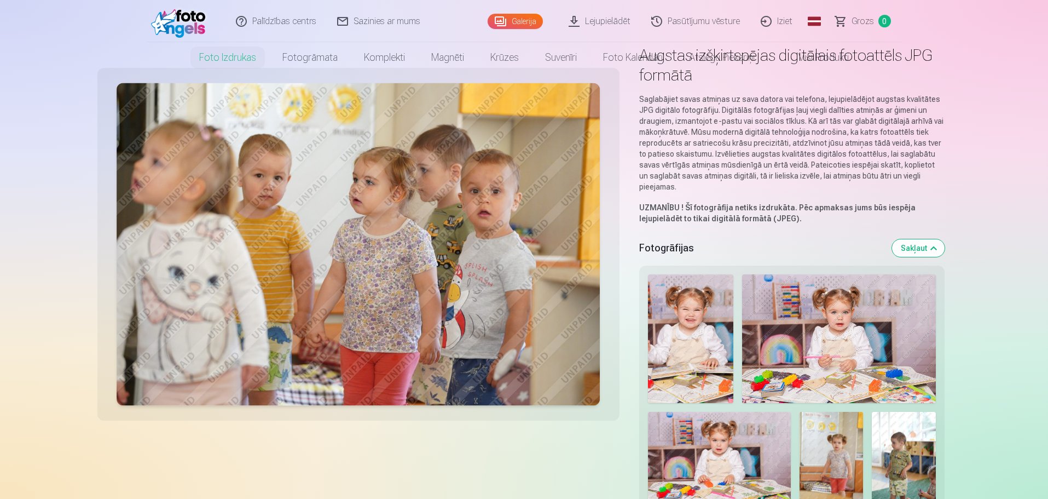
scroll to position [0, 0]
